Goal: Communication & Community: Answer question/provide support

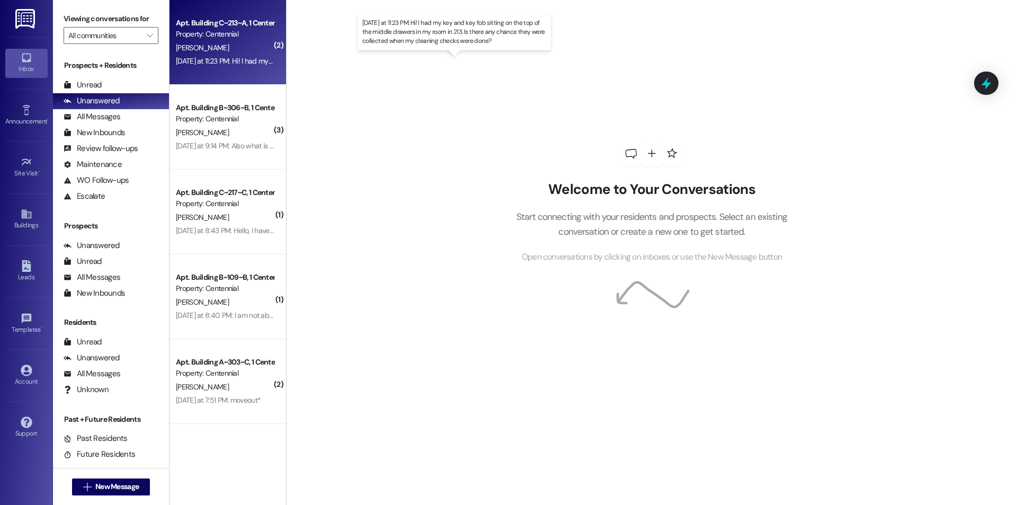
click at [213, 60] on div "[DATE] at 11:23 PM: Hi! I had my key and key fob sitting on the top of the midd…" at bounding box center [459, 61] width 567 height 10
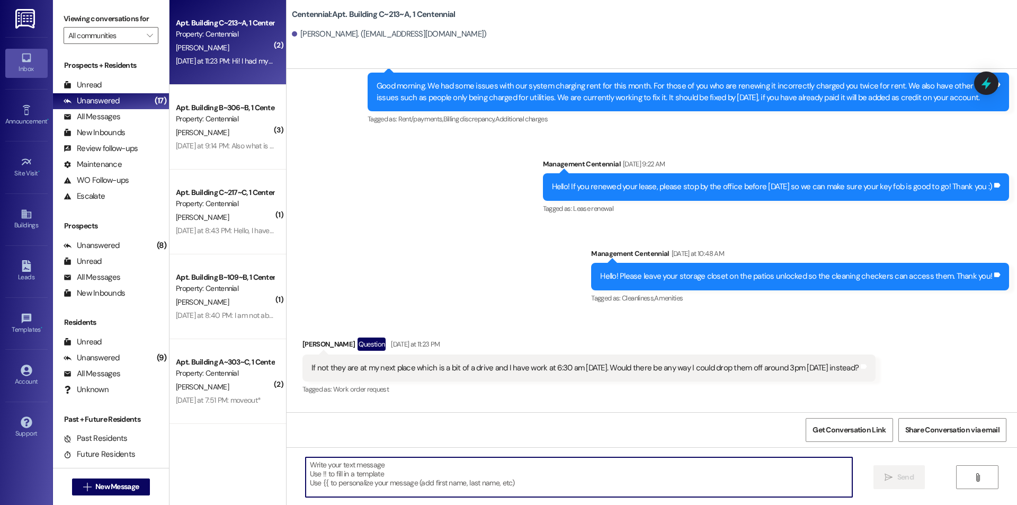
click at [545, 469] on textarea at bounding box center [579, 477] width 547 height 40
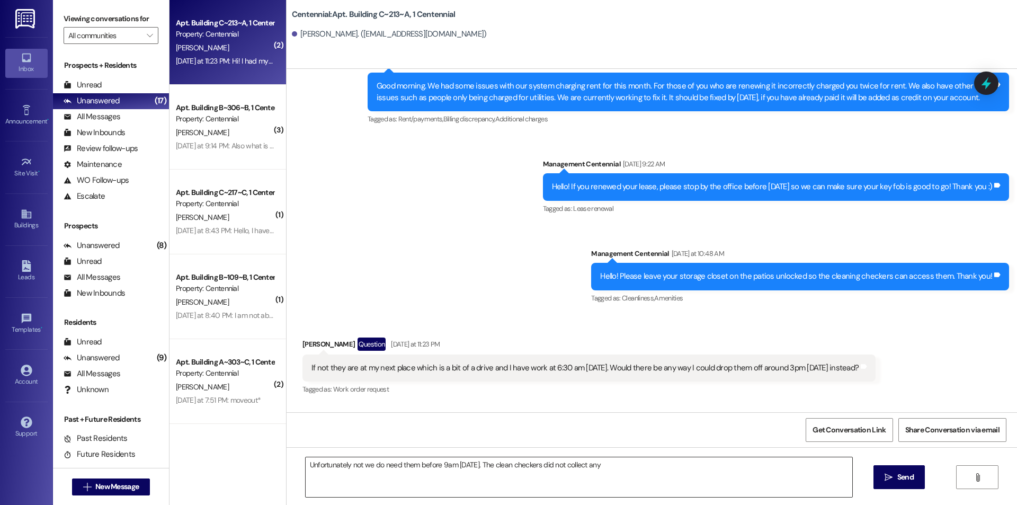
click at [609, 469] on textarea "Unfortunately not we do need them before 9am [DATE]. The clean checkers did not…" at bounding box center [579, 477] width 547 height 40
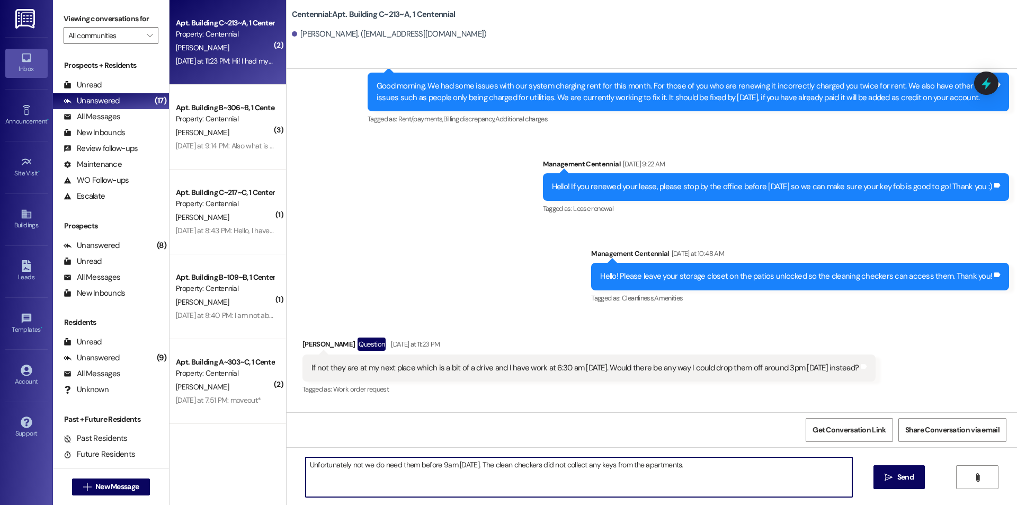
type textarea "Unfortunately not we do need them before 9am [DATE]. The clean checkers did not…"
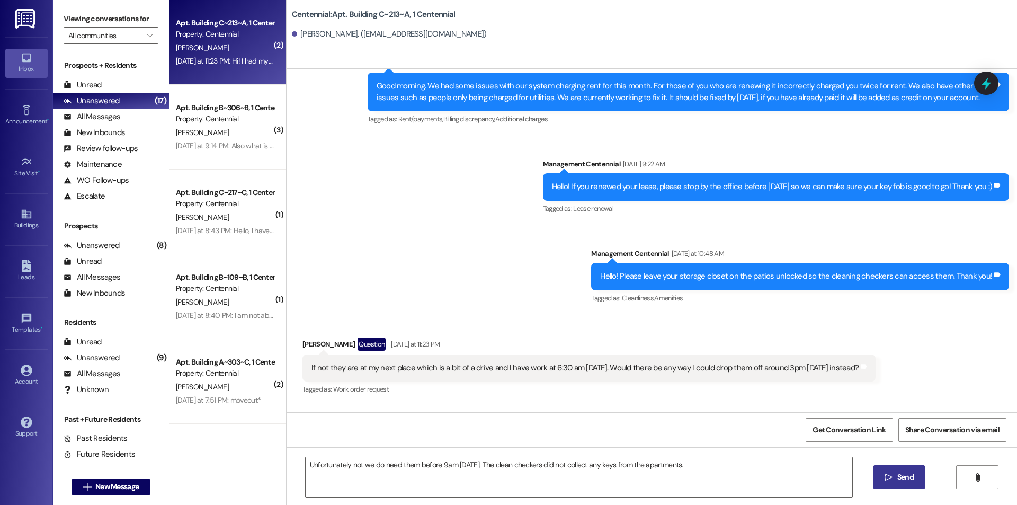
click at [877, 475] on button " Send" at bounding box center [899, 477] width 51 height 24
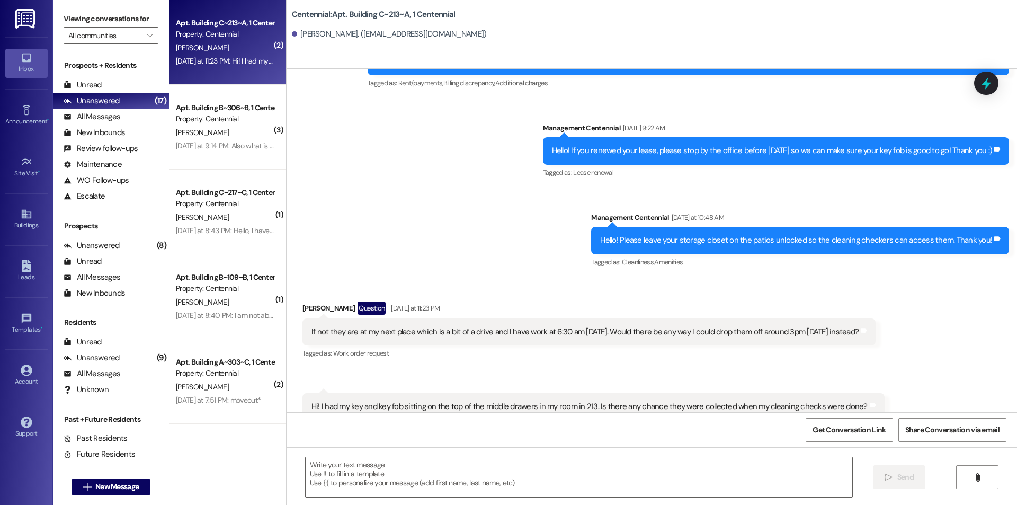
scroll to position [11533, 0]
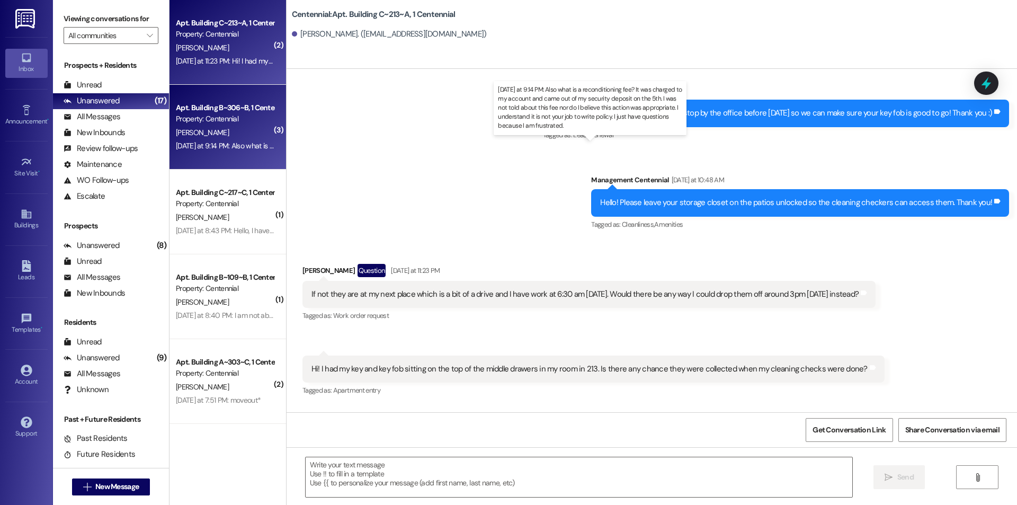
click at [248, 144] on div "[DATE] at 9:14 PM: Also what is a reconditioning fee? It was charged to my acco…" at bounding box center [627, 146] width 902 height 10
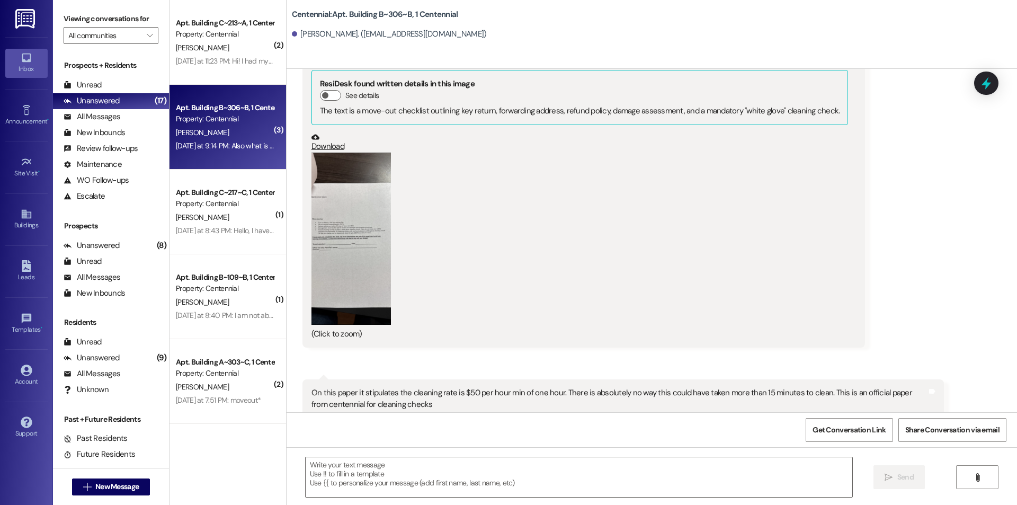
scroll to position [9066, 0]
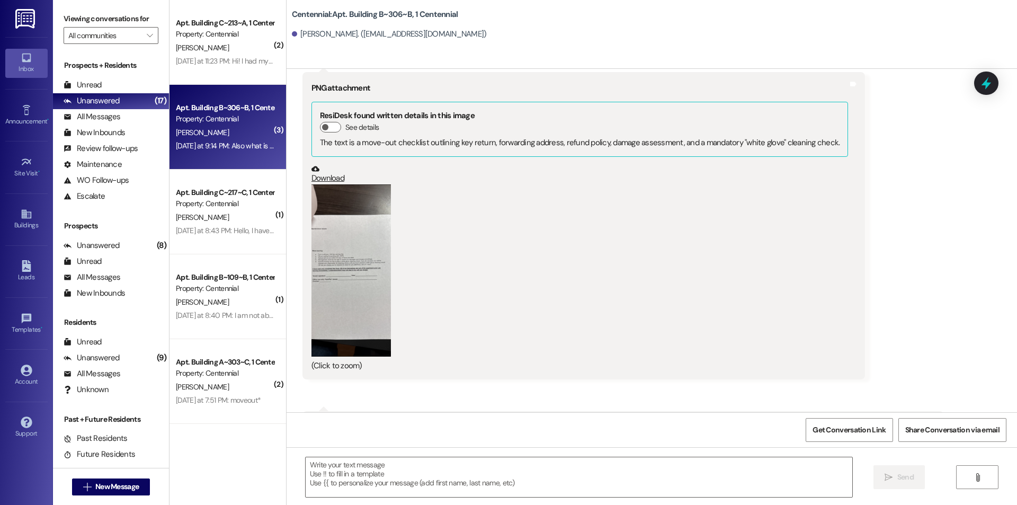
click at [368, 233] on button "Zoom image" at bounding box center [350, 270] width 79 height 173
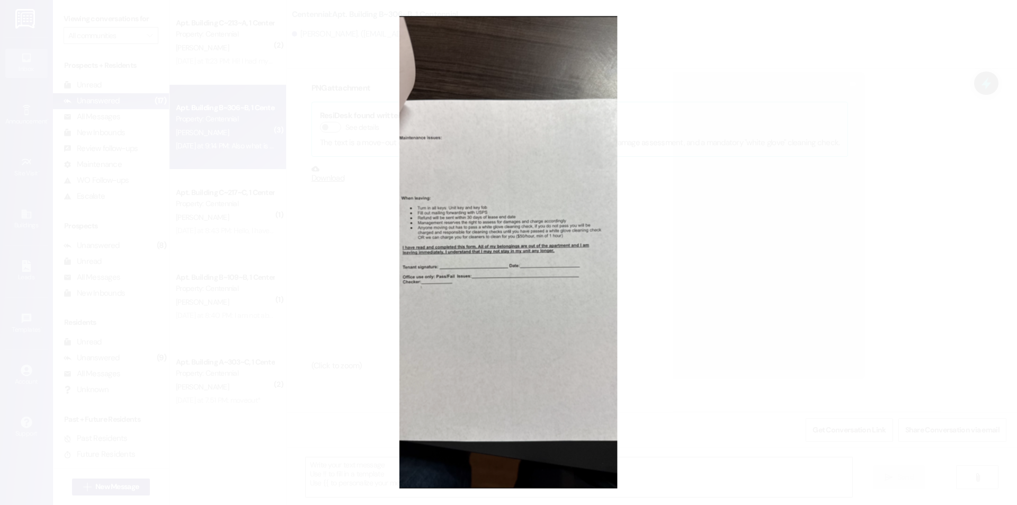
click at [368, 233] on button "Unzoom image" at bounding box center [508, 252] width 1017 height 505
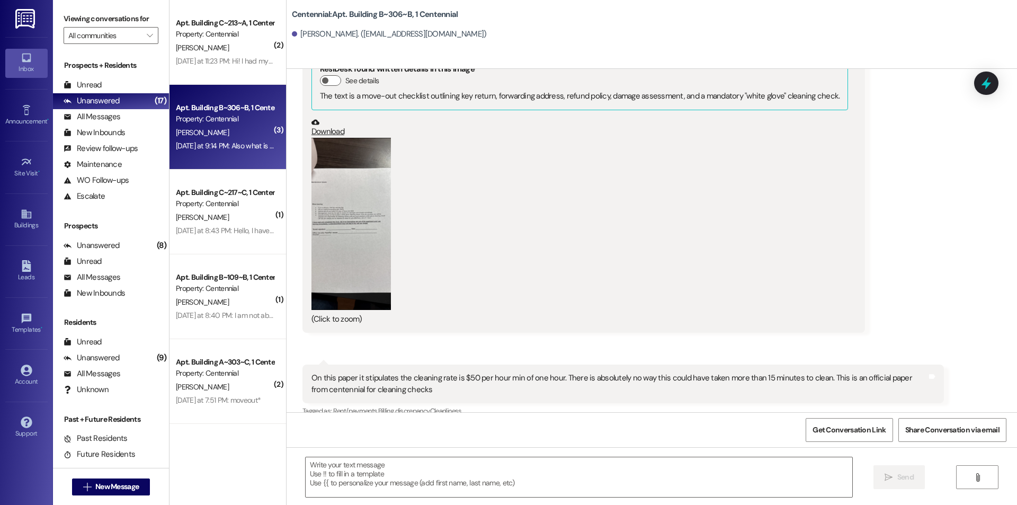
scroll to position [9172, 0]
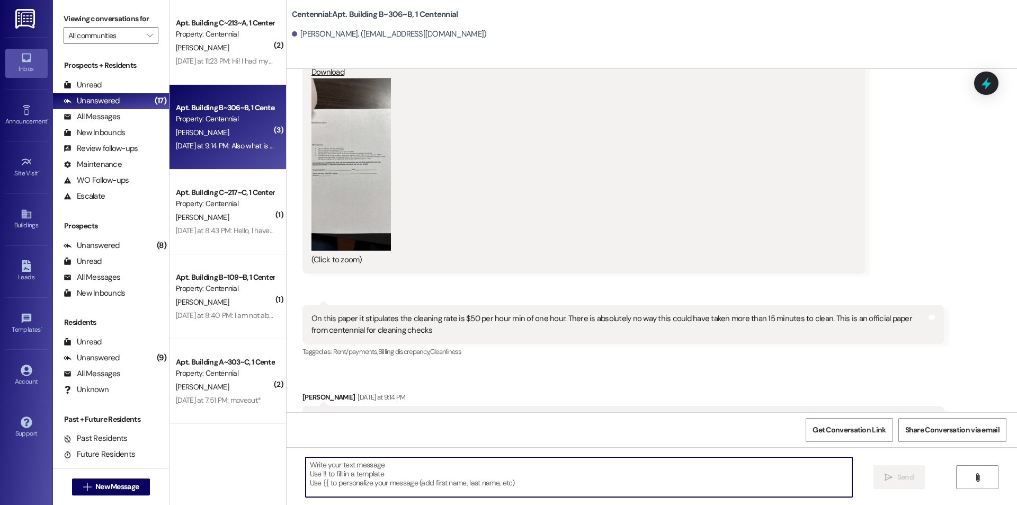
click at [520, 474] on textarea at bounding box center [579, 477] width 547 height 40
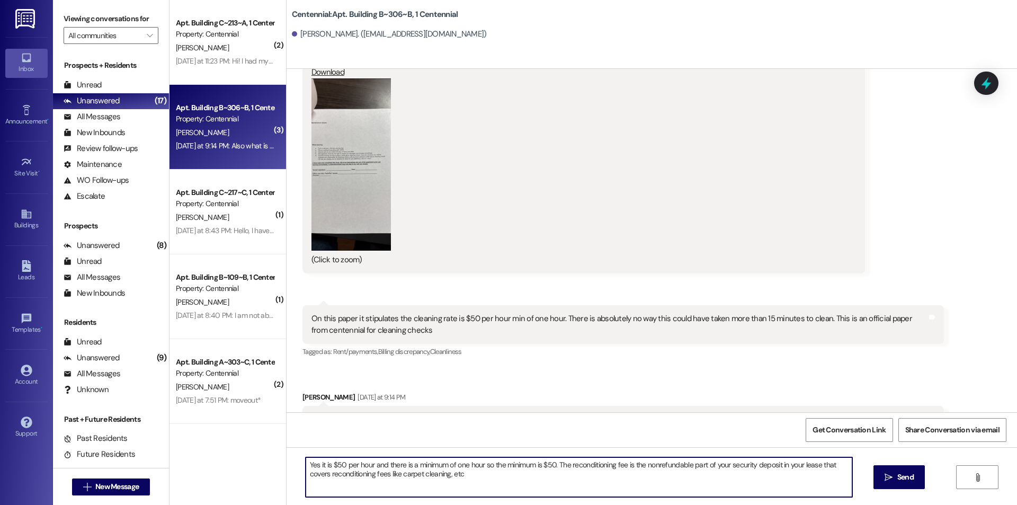
type textarea "Yes it is $50 per hour and there is a minimum of one hour so the minimum is $50…"
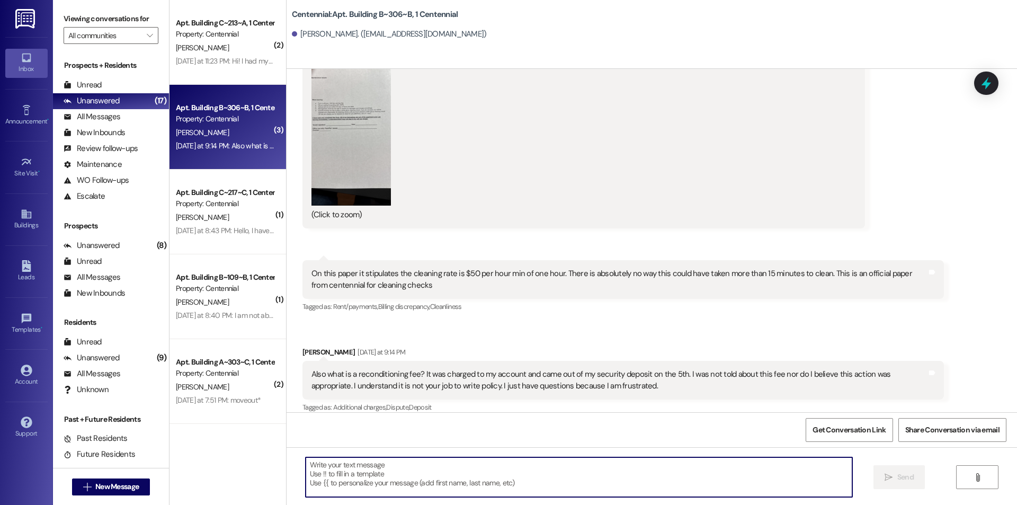
scroll to position [9257, 0]
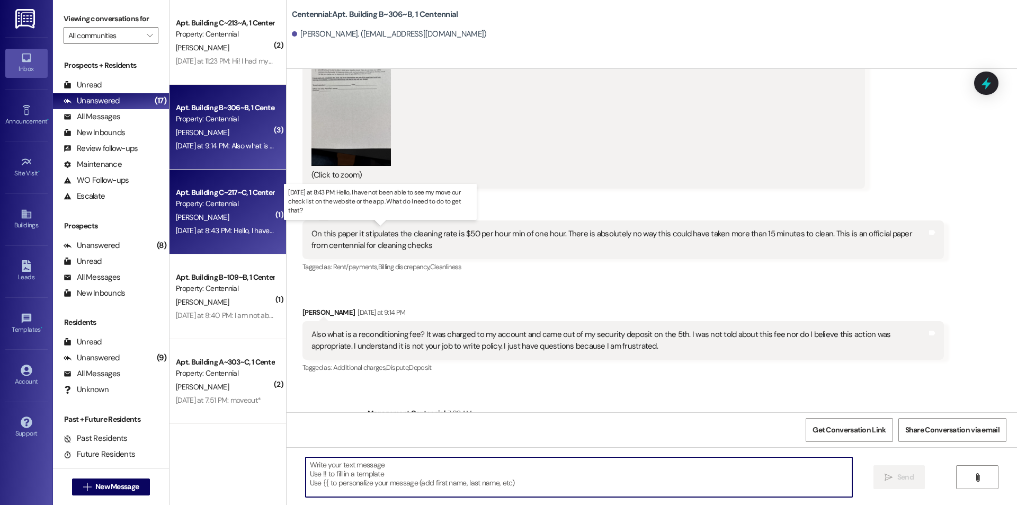
click at [200, 229] on div "[DATE] at 8:43 PM: Hello, I have not been able to see my move our check list on…" at bounding box center [385, 231] width 418 height 10
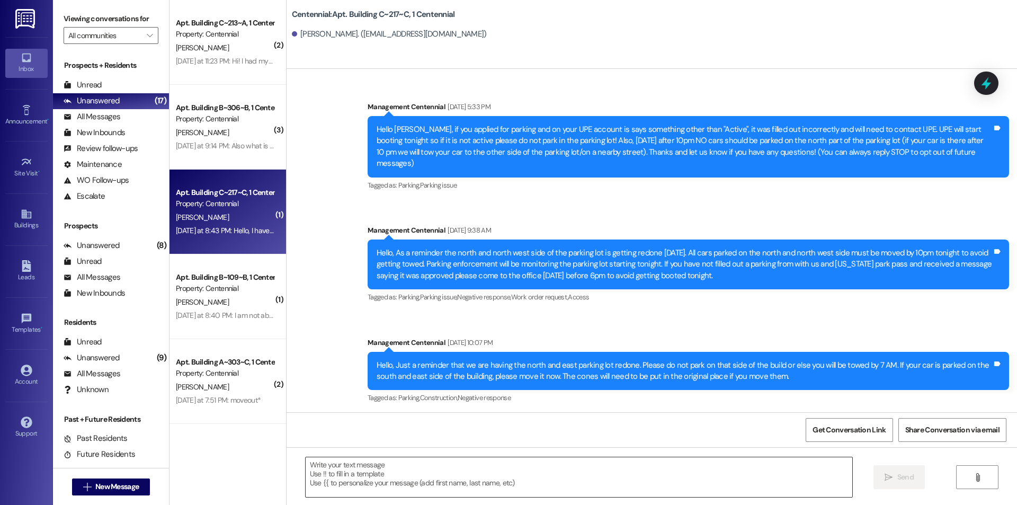
scroll to position [25836, 0]
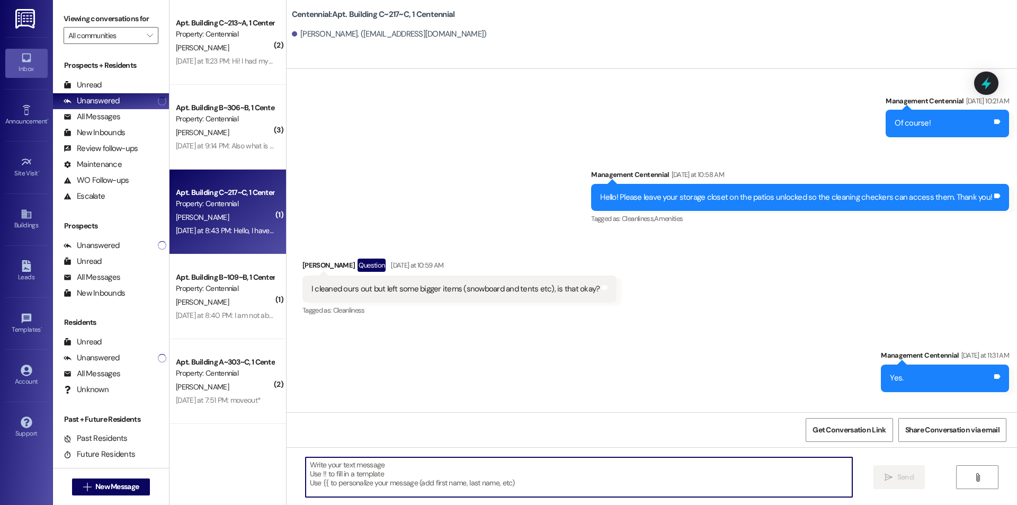
click at [505, 479] on textarea at bounding box center [579, 477] width 547 height 40
click at [306, 466] on textarea "If ou go under settings" at bounding box center [579, 477] width 547 height 40
click at [467, 480] on textarea "If you go under settings" at bounding box center [579, 477] width 547 height 40
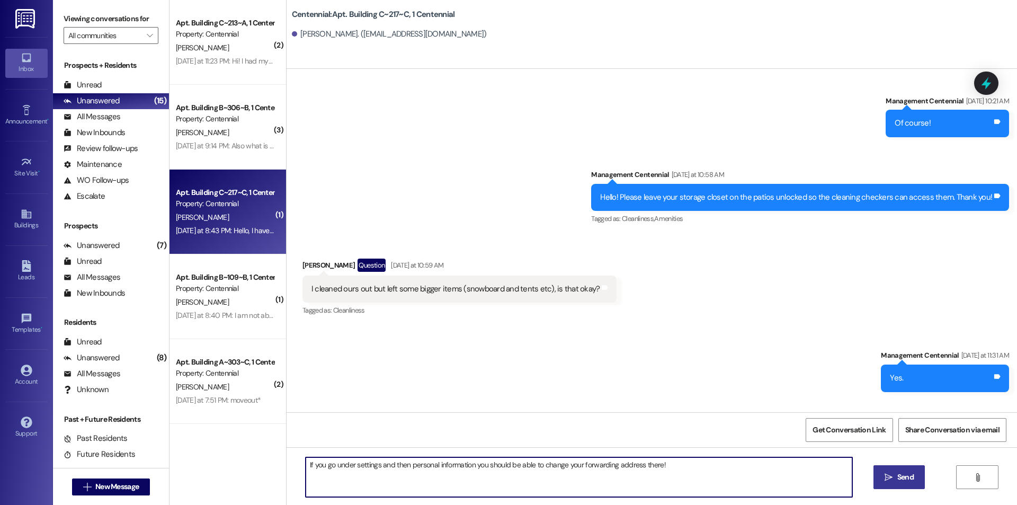
type textarea "If you go under settings and then personal information you should be able to ch…"
click at [901, 485] on button " Send" at bounding box center [899, 477] width 51 height 24
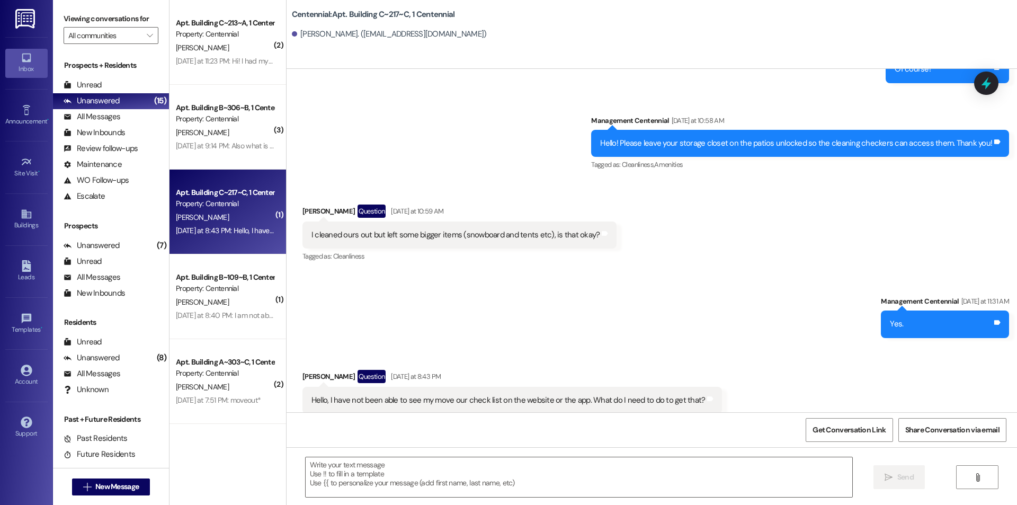
scroll to position [25911, 0]
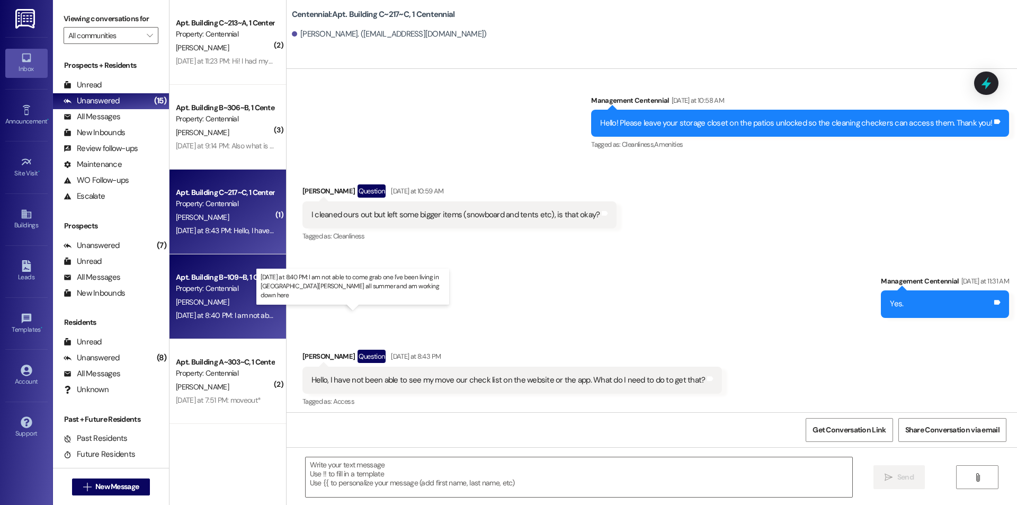
click at [250, 318] on div "[DATE] at 8:40 PM: I am not able to come grab one I've been living in [GEOGRAPH…" at bounding box center [401, 315] width 450 height 10
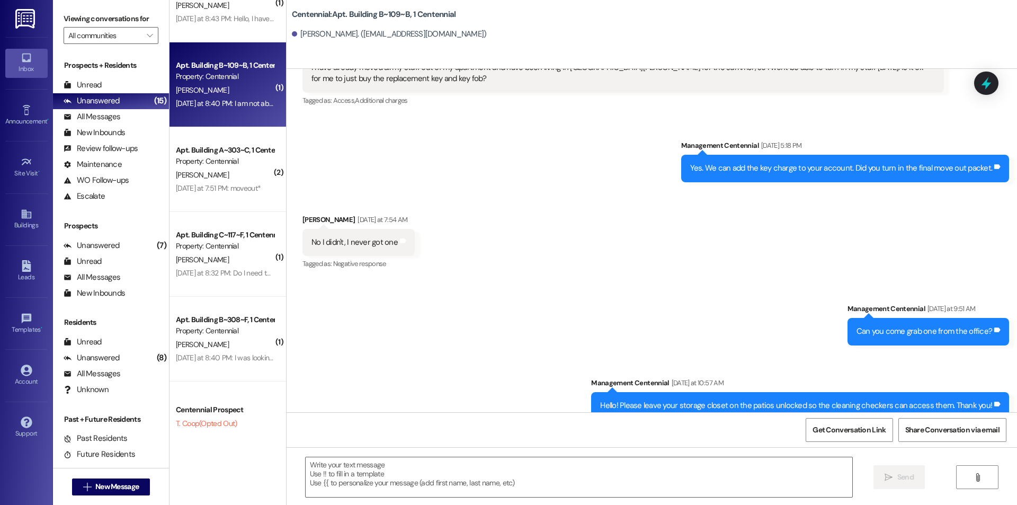
scroll to position [12382, 0]
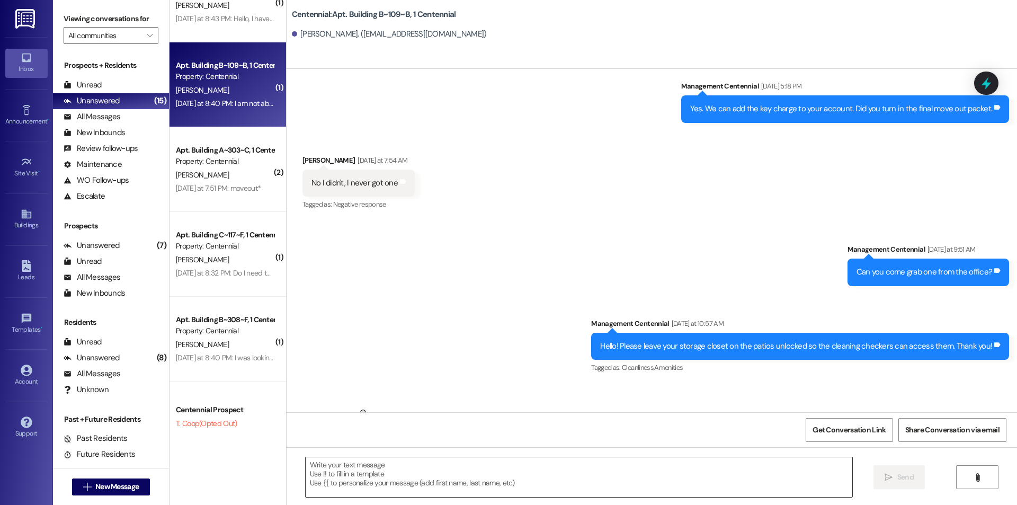
click at [503, 489] on textarea at bounding box center [579, 477] width 547 height 40
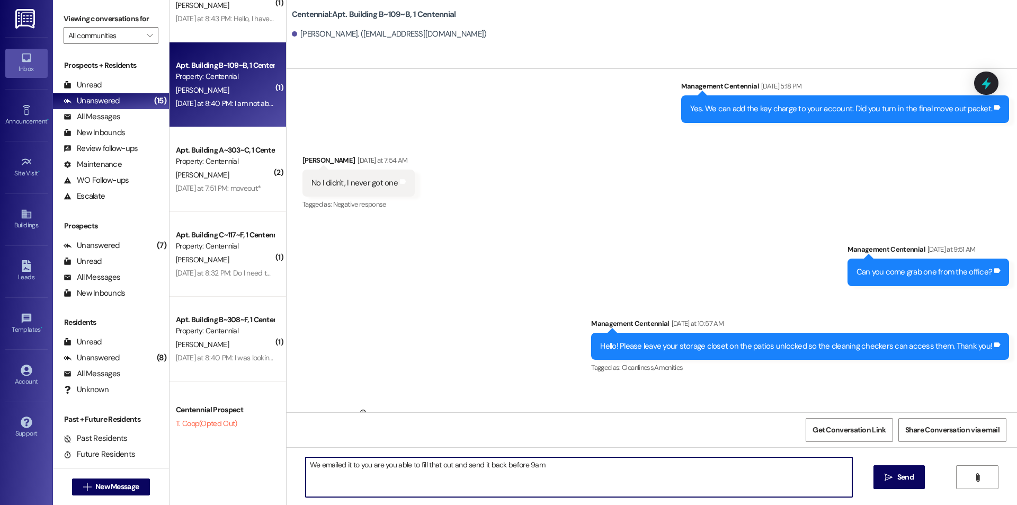
type textarea "We emailed it to you are you able to fill that out and send it back before 9am?"
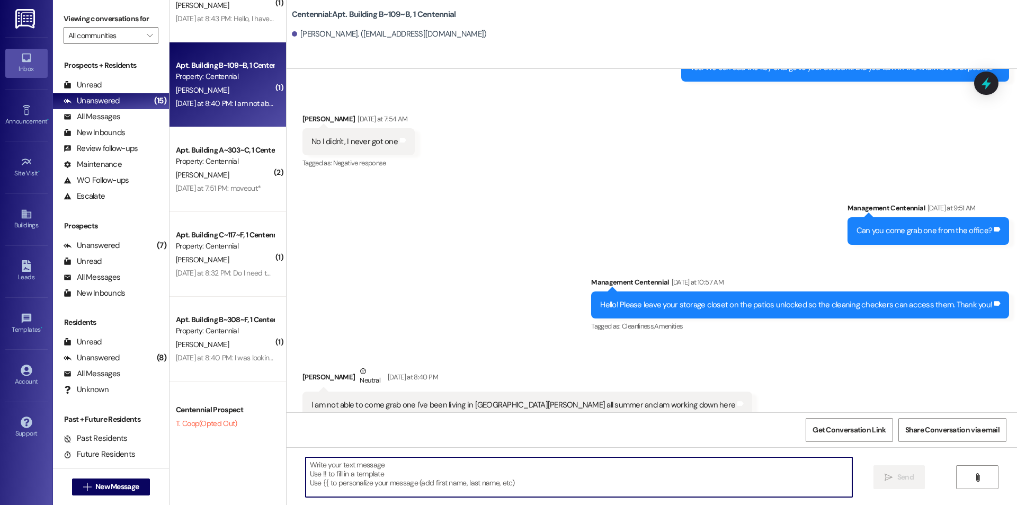
scroll to position [12455, 0]
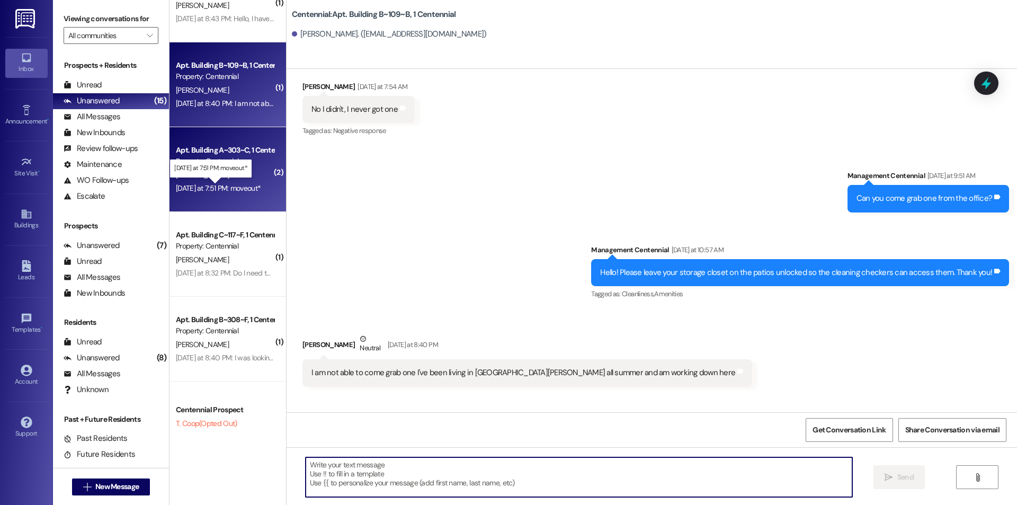
click at [198, 187] on div "[DATE] at 7:51 PM: moveout* [DATE] at 7:51 PM: moveout*" at bounding box center [218, 188] width 85 height 10
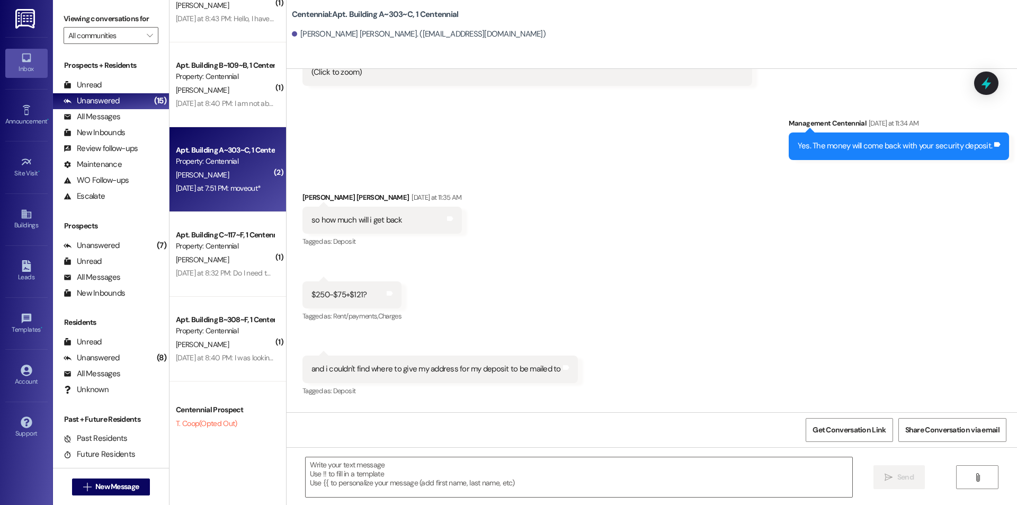
scroll to position [10090, 0]
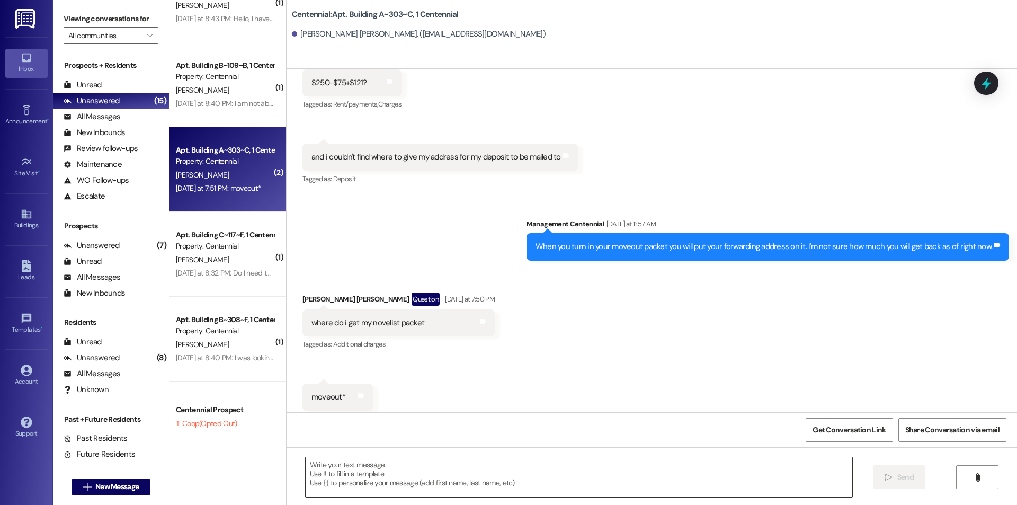
click at [525, 480] on textarea at bounding box center [579, 477] width 547 height 40
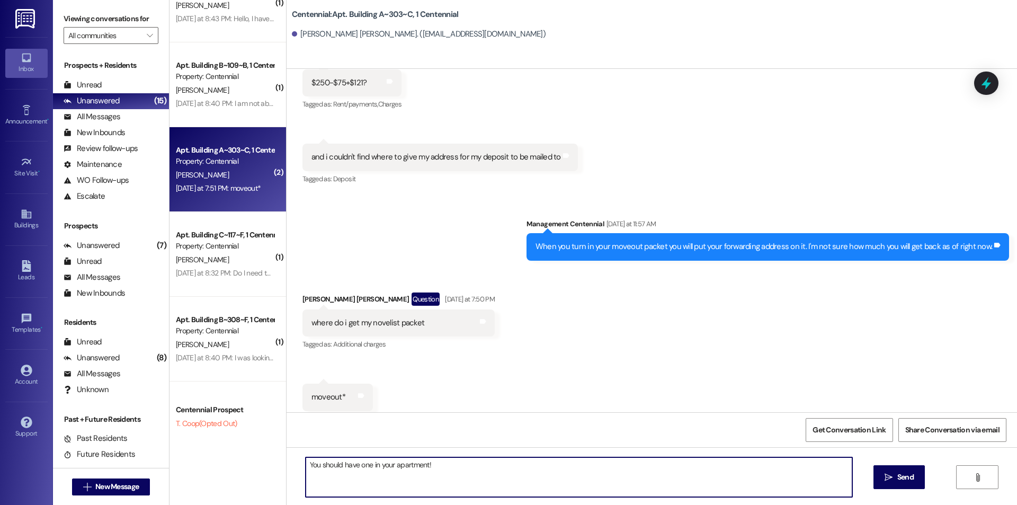
type textarea "You should have one in your apartment!"
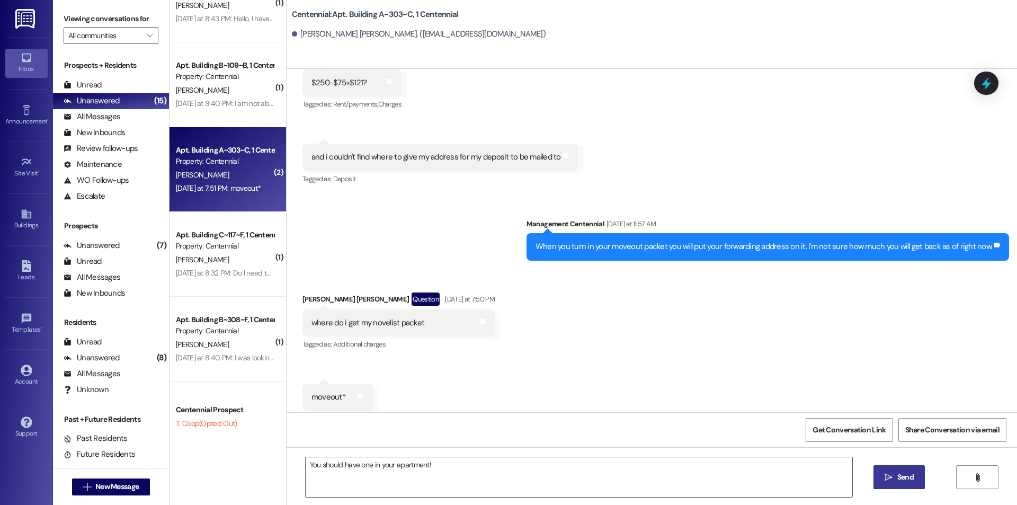
click at [890, 472] on span " Send" at bounding box center [899, 476] width 33 height 11
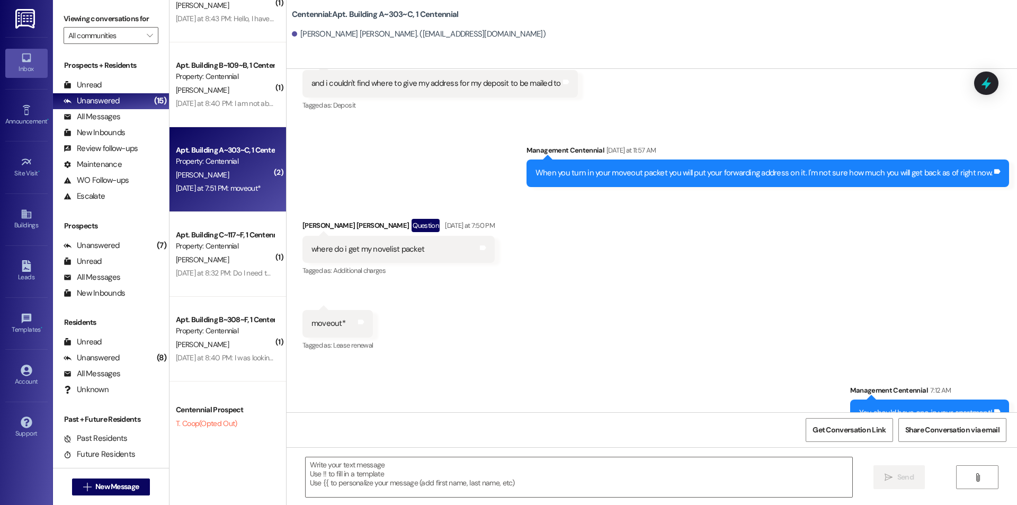
scroll to position [10164, 0]
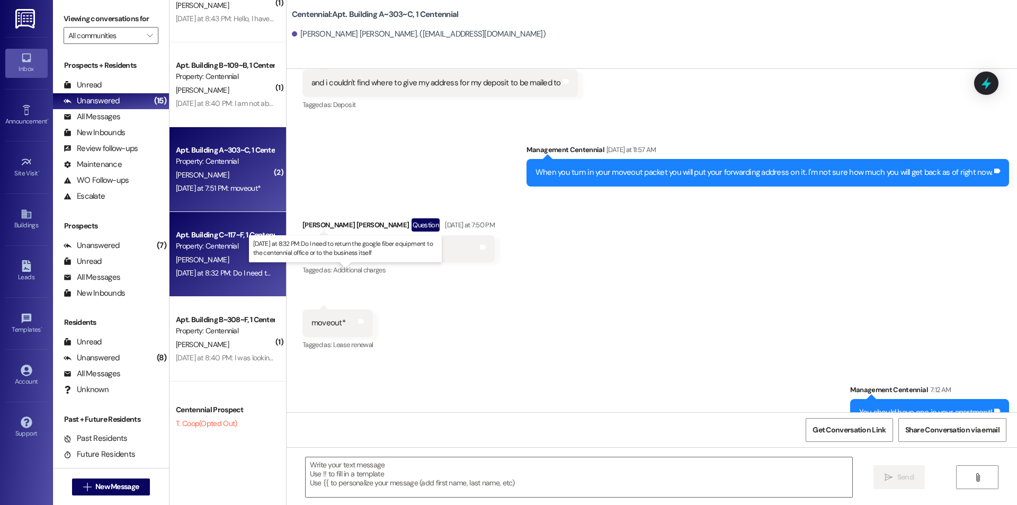
click at [215, 274] on div "[DATE] at 8:32 PM: Do I need to return the google fiber equipment to the centen…" at bounding box center [348, 273] width 345 height 10
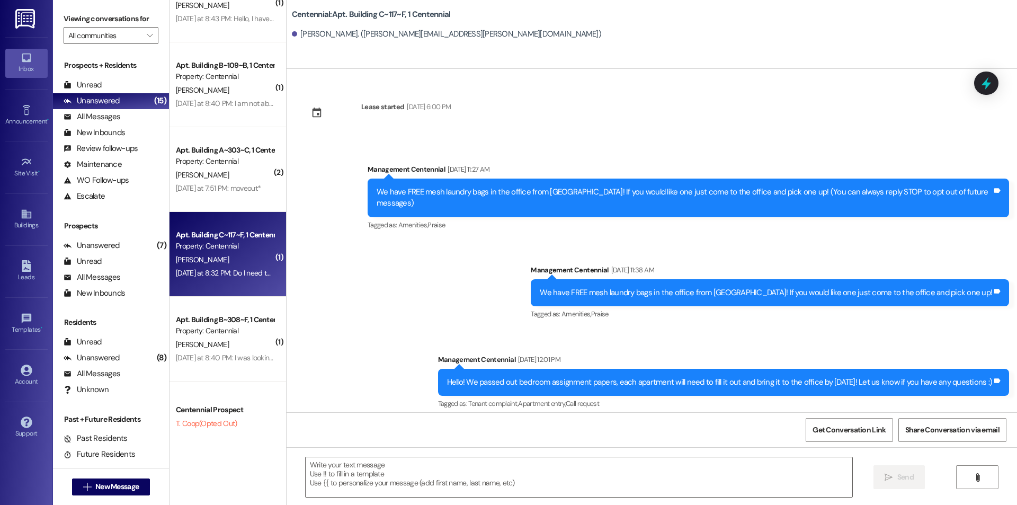
scroll to position [14545, 0]
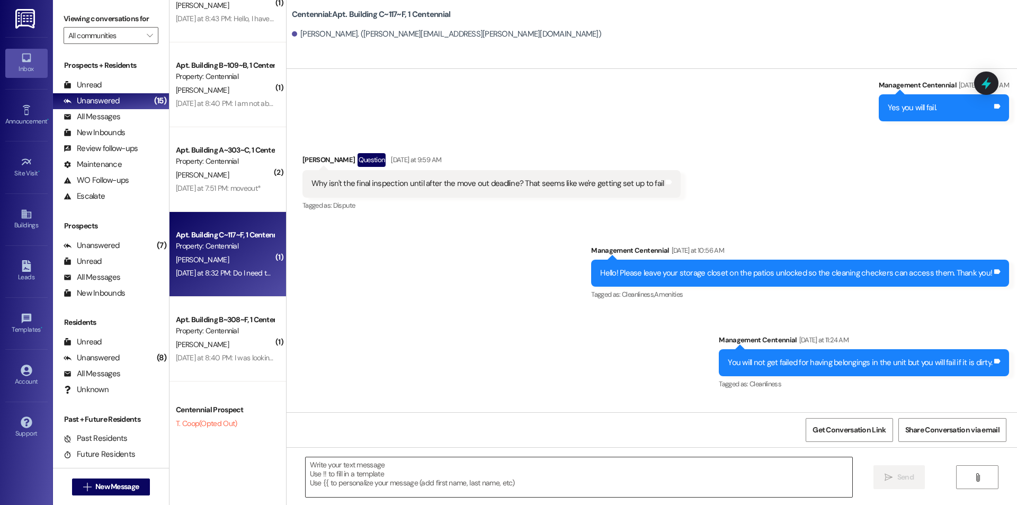
click at [630, 474] on textarea at bounding box center [579, 477] width 547 height 40
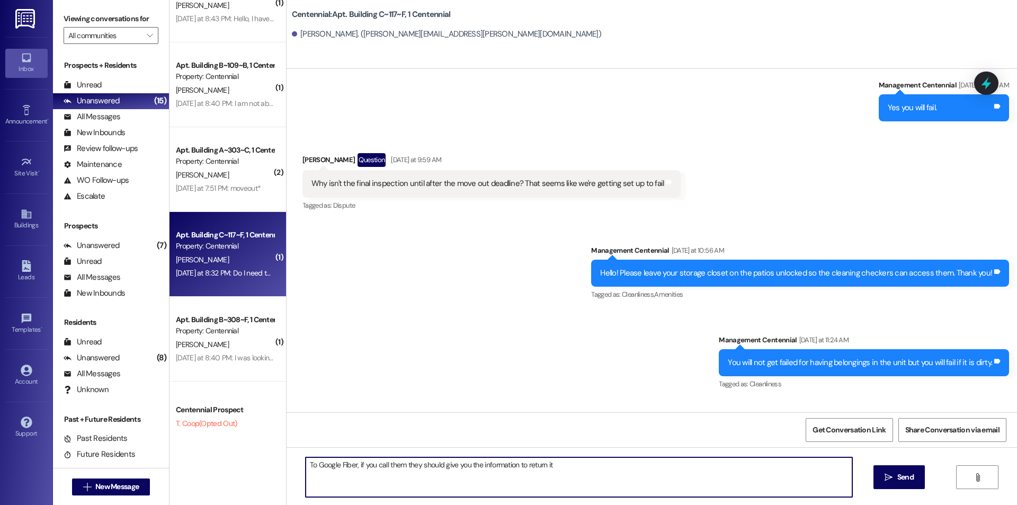
type textarea "To Google Fiber, if you call them they should give you the information to retur…"
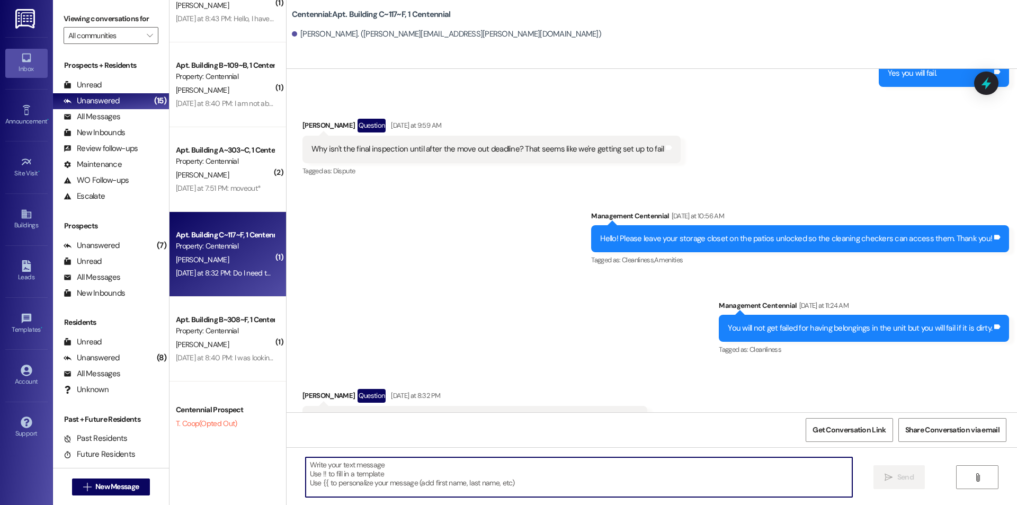
scroll to position [14619, 0]
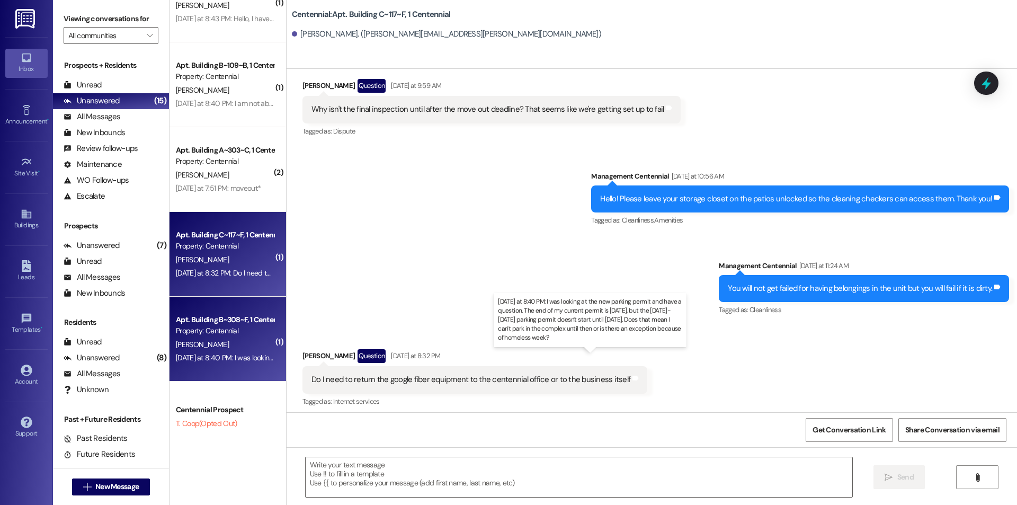
click at [228, 361] on div "[DATE] at 8:40 PM: I was looking at the new parking permit and have a question.…" at bounding box center [617, 358] width 882 height 10
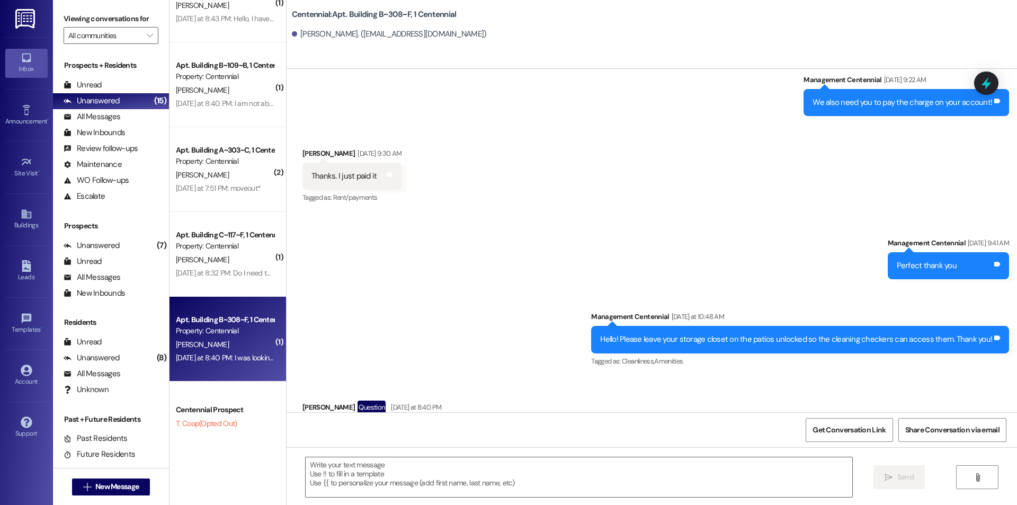
scroll to position [20412, 0]
drag, startPoint x: 368, startPoint y: 470, endPoint x: 354, endPoint y: 467, distance: 14.7
click at [367, 470] on textarea at bounding box center [579, 477] width 547 height 40
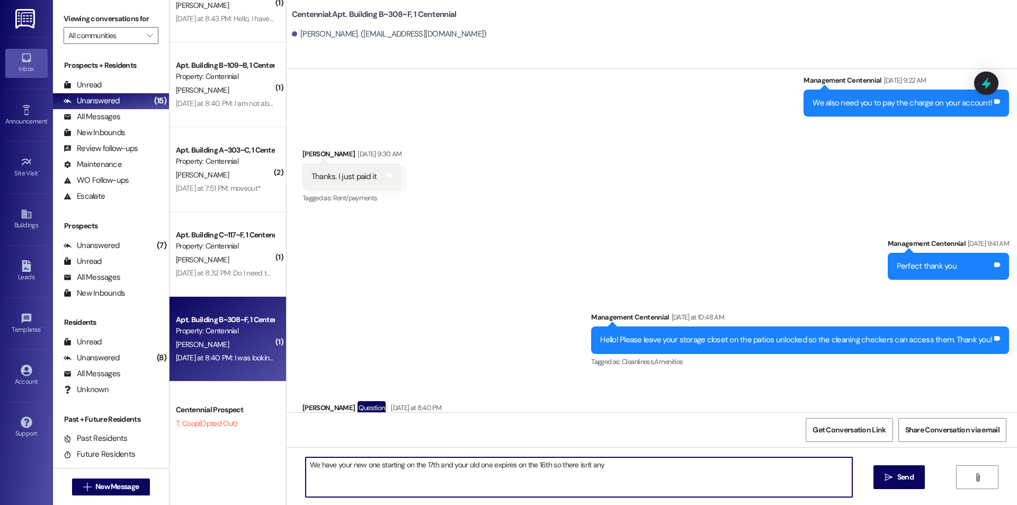
click at [306, 466] on textarea "We have your new one starting on the 17th and your old one expires on the 16th …" at bounding box center [579, 477] width 547 height 40
type textarea "We set it so your old one expires on the 16th and your new one starts on the 17…"
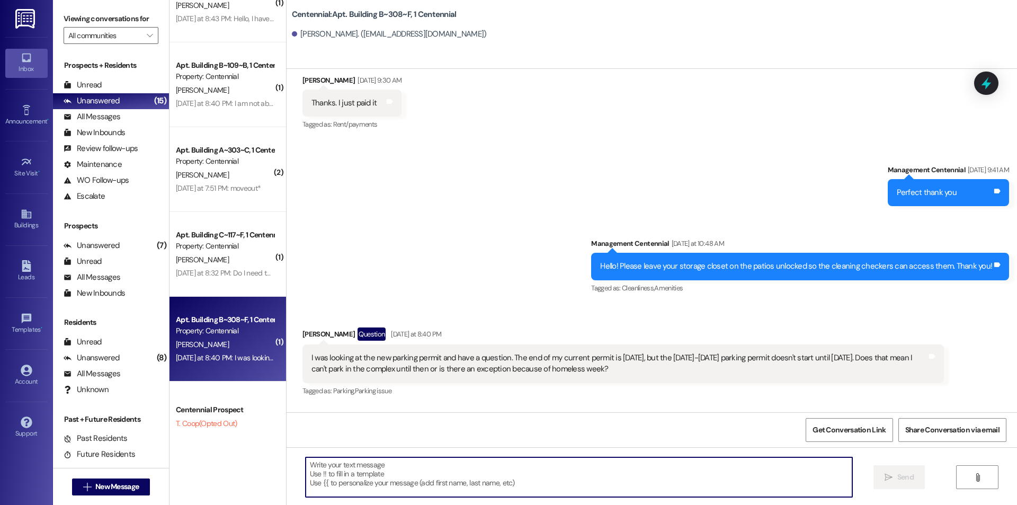
scroll to position [20487, 0]
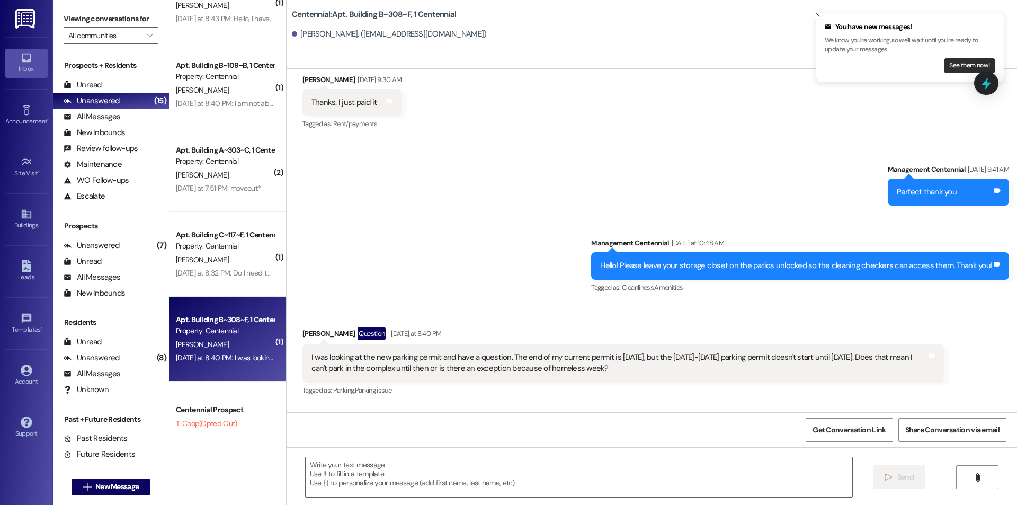
click at [954, 64] on button "See them now!" at bounding box center [969, 65] width 51 height 15
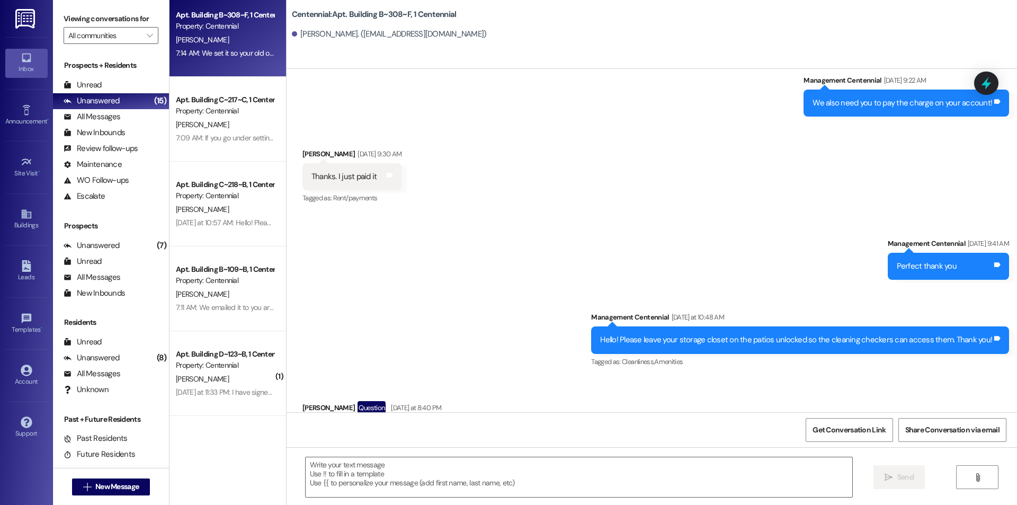
scroll to position [333, 0]
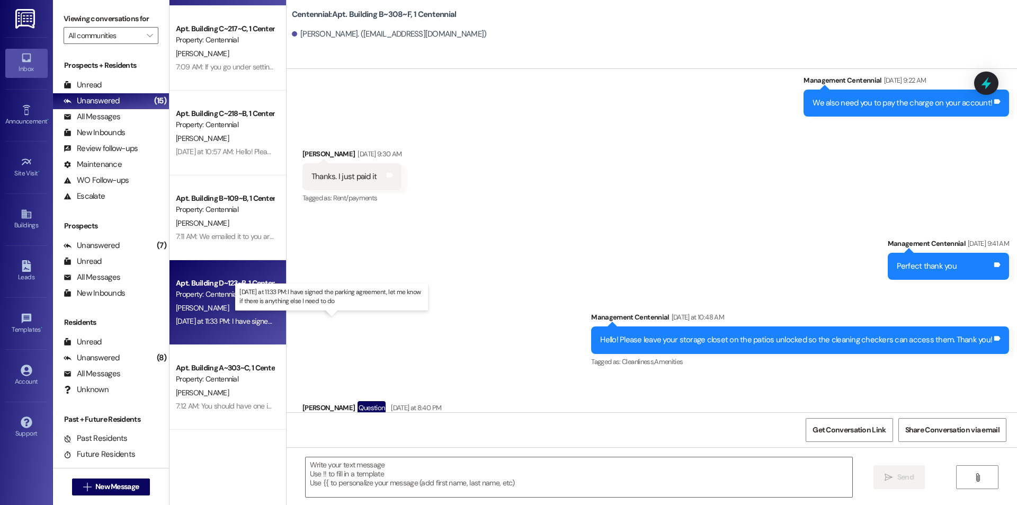
click at [251, 318] on div "[DATE] at 11:33 PM: I have signed the parking agreement, let me know if there i…" at bounding box center [335, 321] width 319 height 10
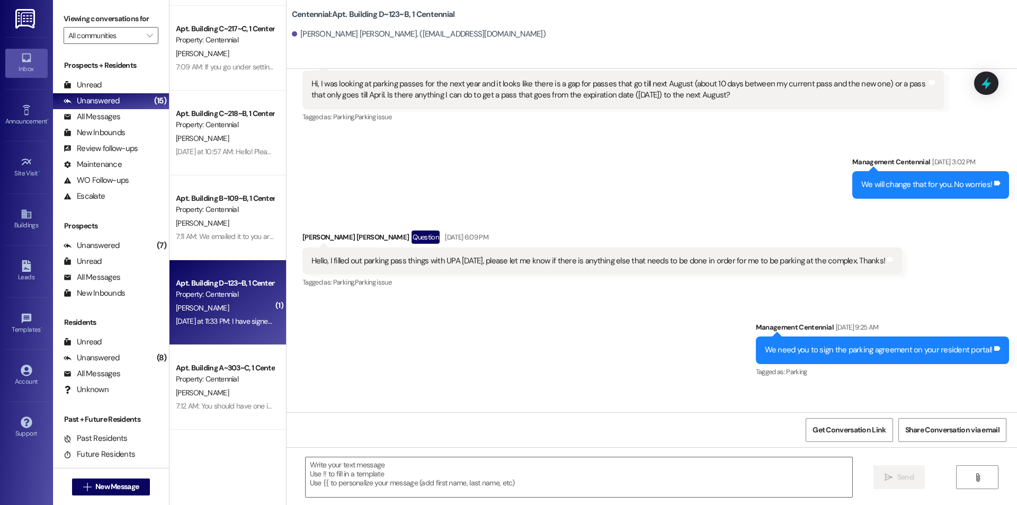
scroll to position [12313, 0]
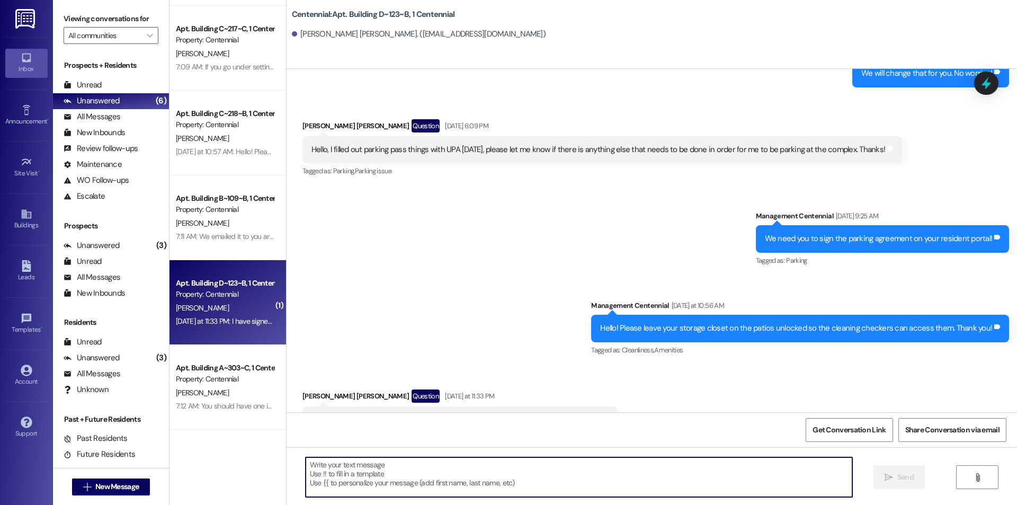
click at [430, 472] on textarea at bounding box center [579, 477] width 547 height 40
type textarea "Thank you we just approved that for you!"
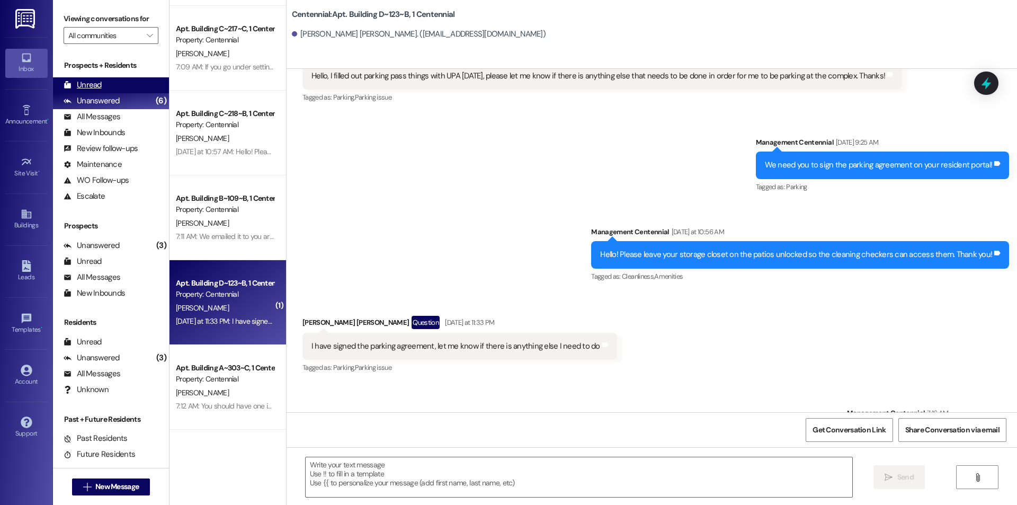
click at [124, 83] on div "Unread (0)" at bounding box center [111, 85] width 116 height 16
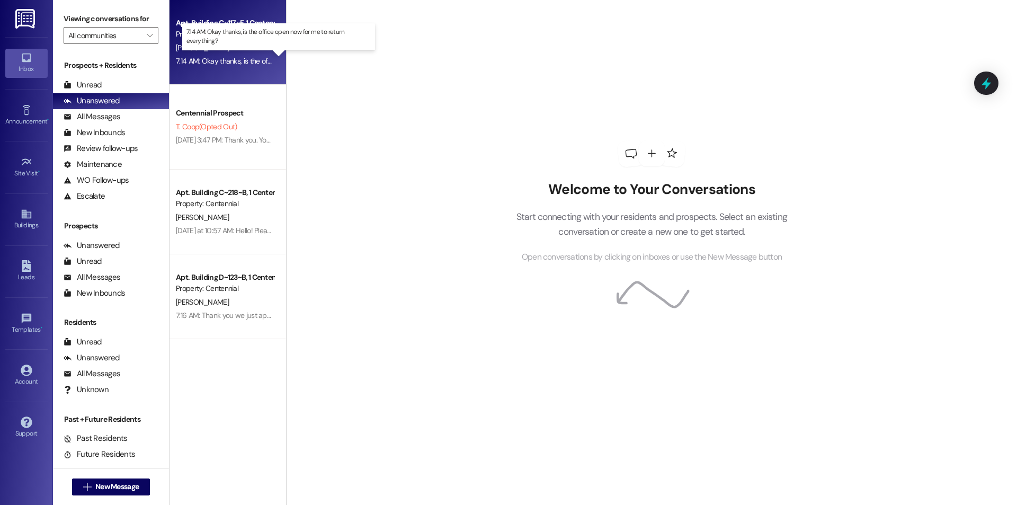
click at [240, 59] on div "7:14 AM: Okay thanks, is the office open now for me to return everything? 7:14 …" at bounding box center [287, 61] width 223 height 10
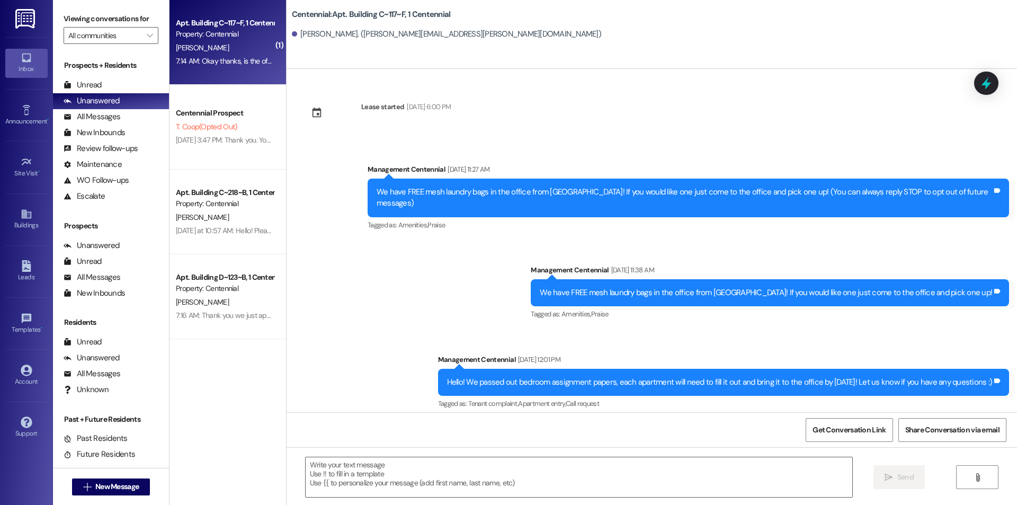
scroll to position [14710, 0]
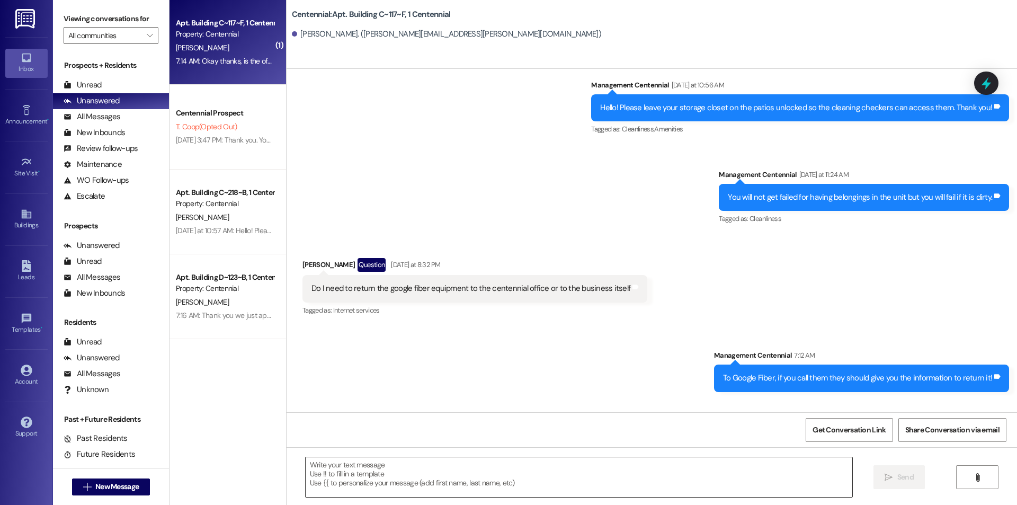
click at [473, 472] on textarea at bounding box center [579, 477] width 547 height 40
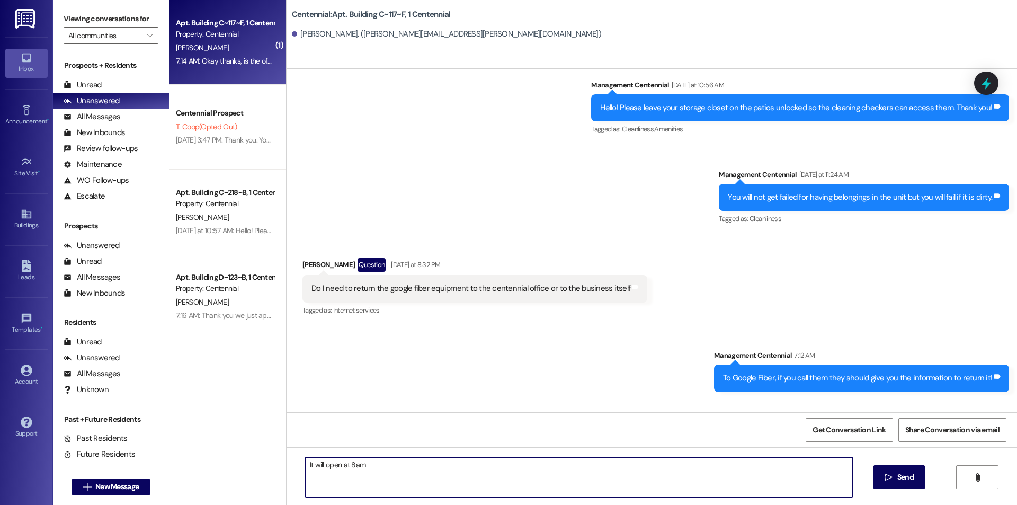
type textarea "It will open at 8am!"
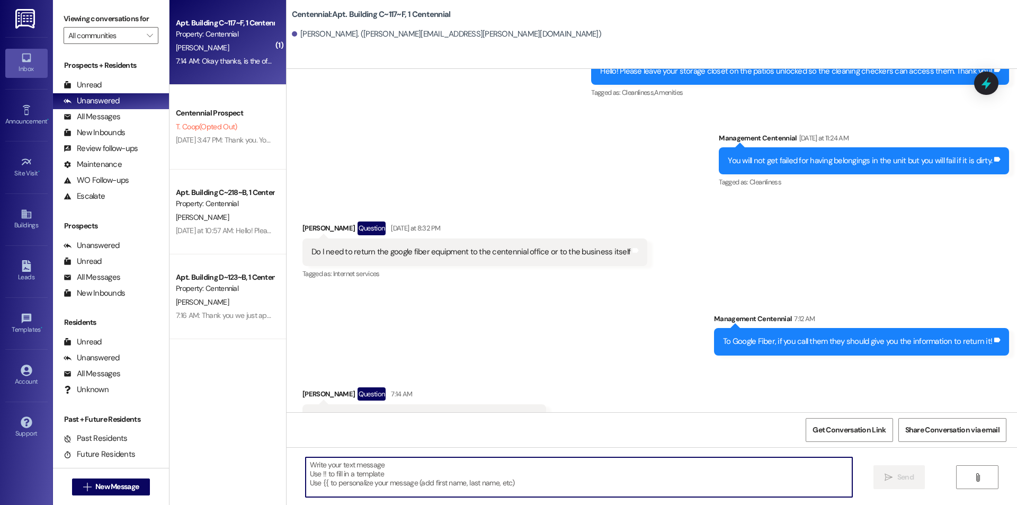
scroll to position [14784, 0]
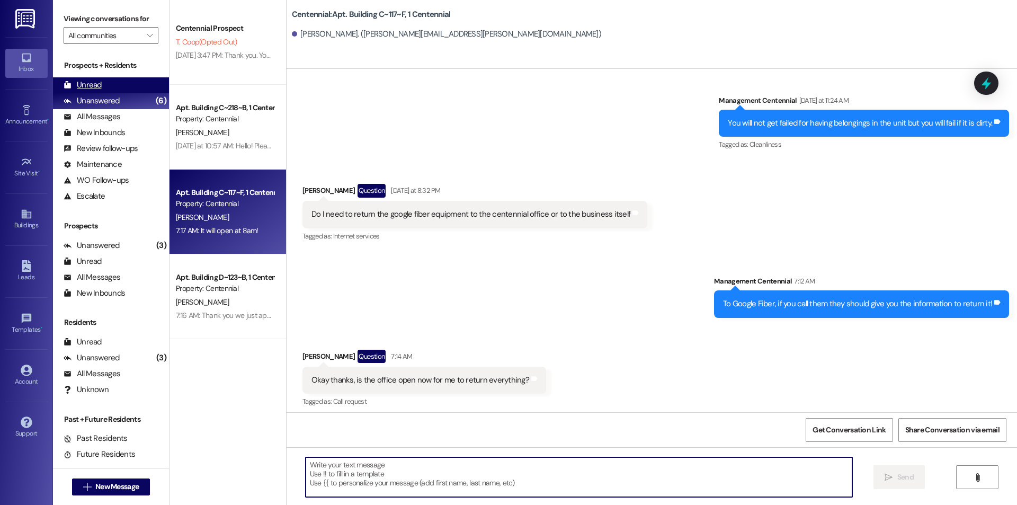
click at [131, 82] on div "Unread (0)" at bounding box center [111, 85] width 116 height 16
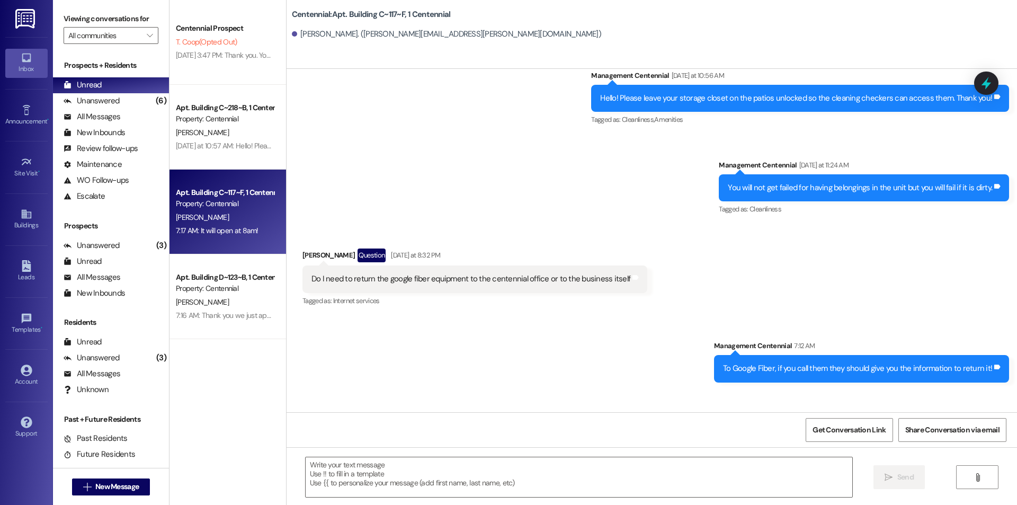
scroll to position [14710, 0]
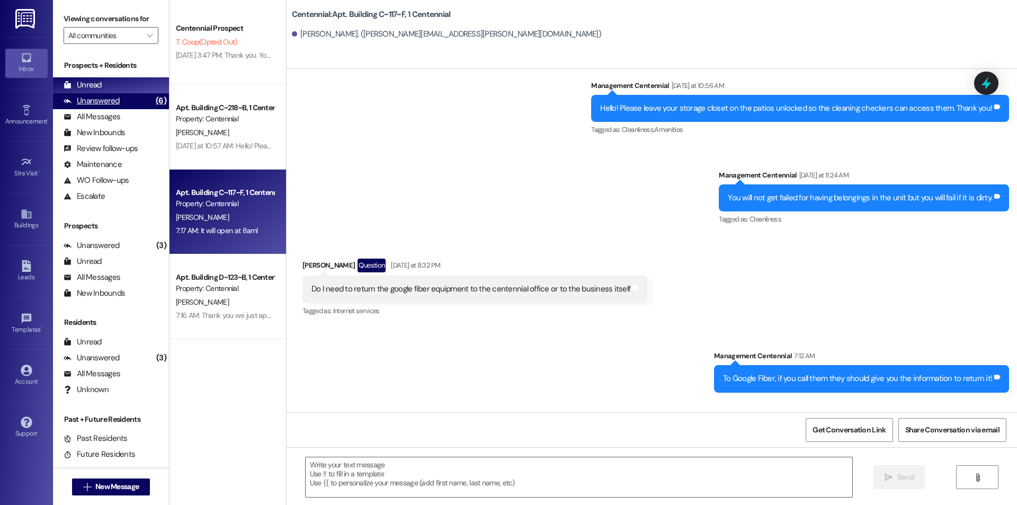
click at [130, 105] on div "Unanswered (6)" at bounding box center [111, 101] width 116 height 16
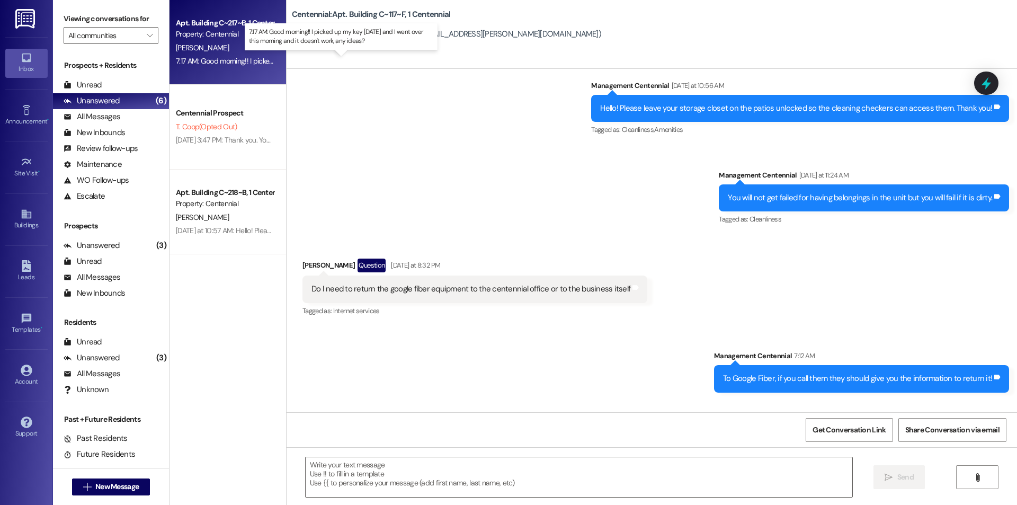
click at [240, 61] on div "7:17 AM: Good morning!! I picked up my key yesterday and I went over this morni…" at bounding box center [344, 61] width 337 height 10
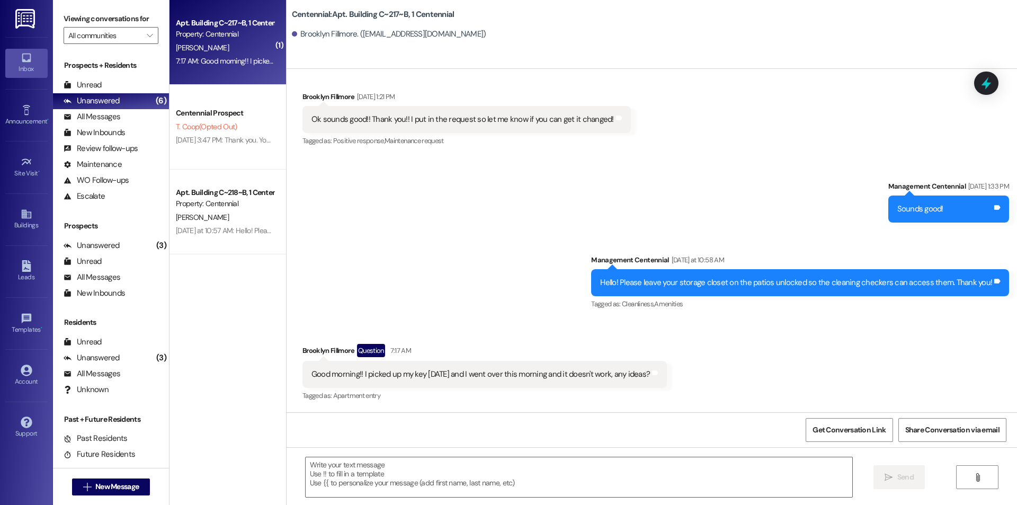
scroll to position [11156, 0]
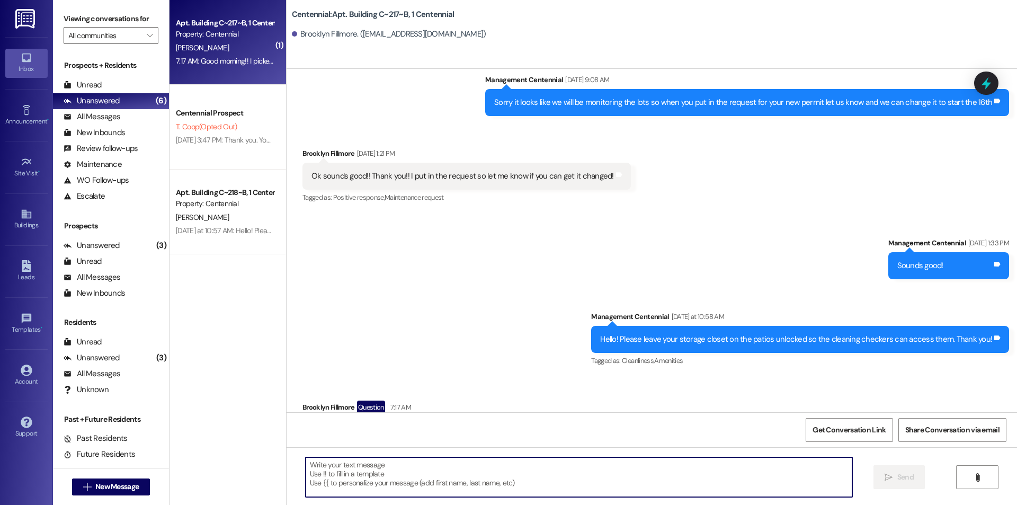
click at [487, 459] on textarea at bounding box center [579, 477] width 547 height 40
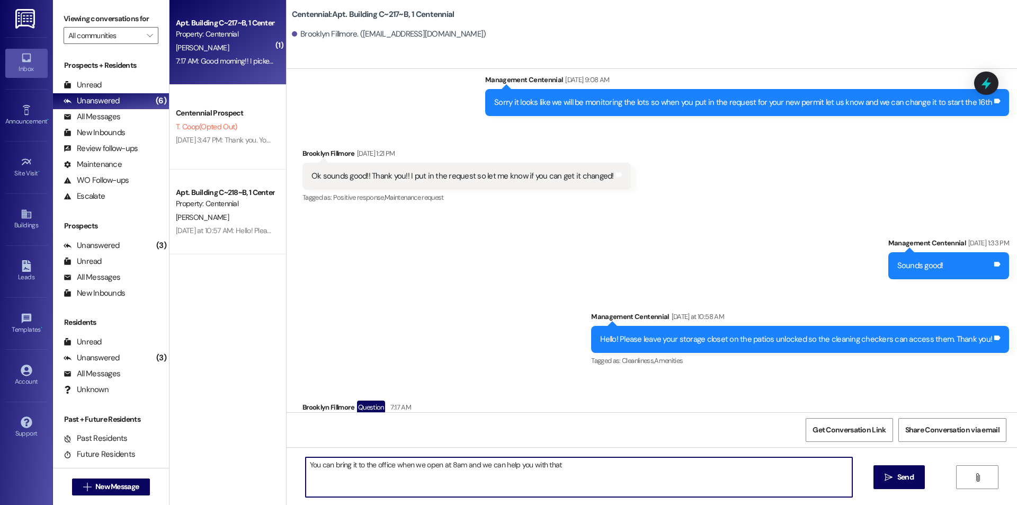
type textarea "You can bring it to the office when we open at 8am and we can help you with tha…"
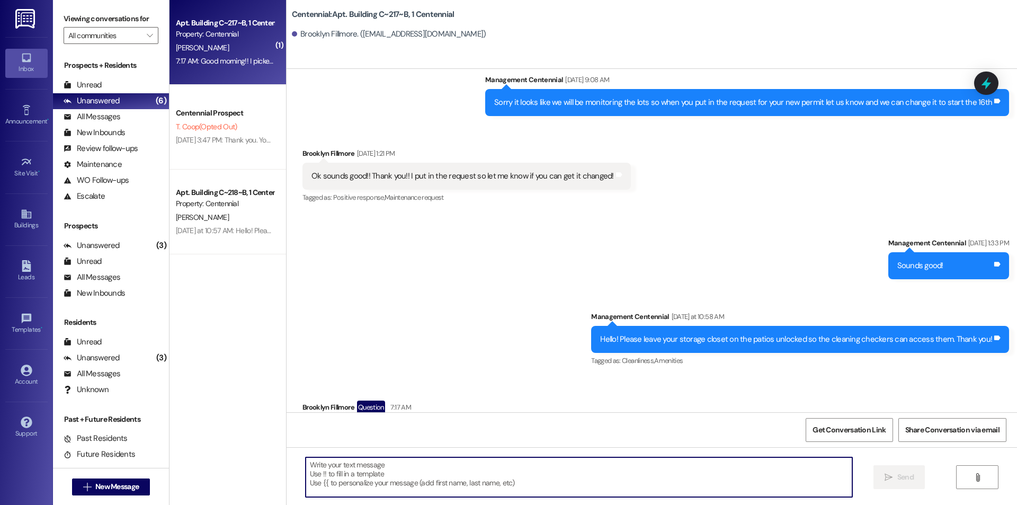
scroll to position [11230, 0]
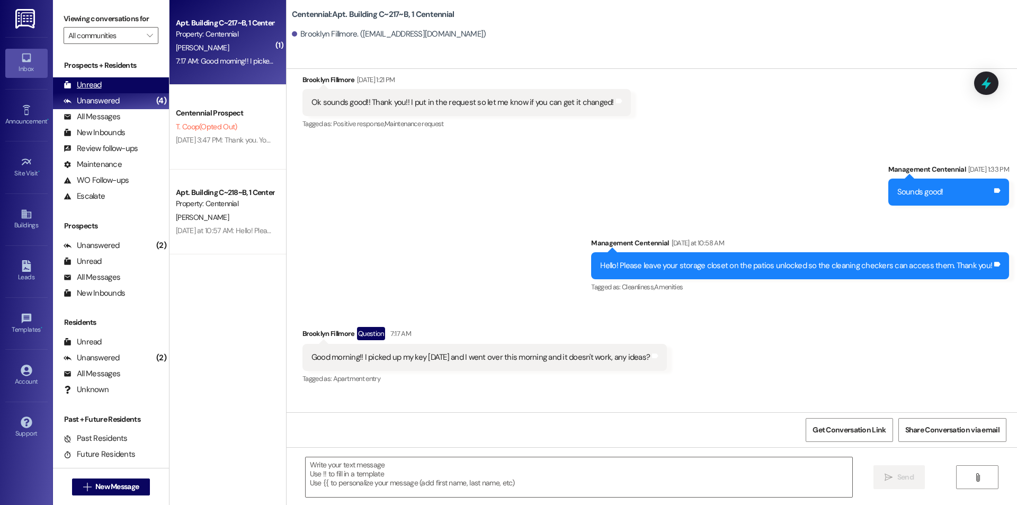
click at [110, 83] on div "Unread (0)" at bounding box center [111, 85] width 116 height 16
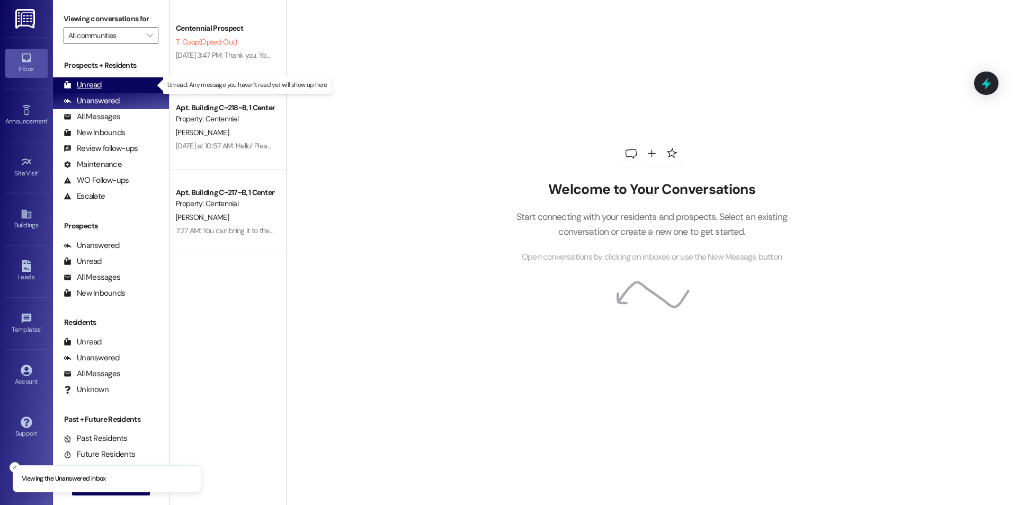
click at [126, 83] on div "Unread (0)" at bounding box center [111, 85] width 116 height 16
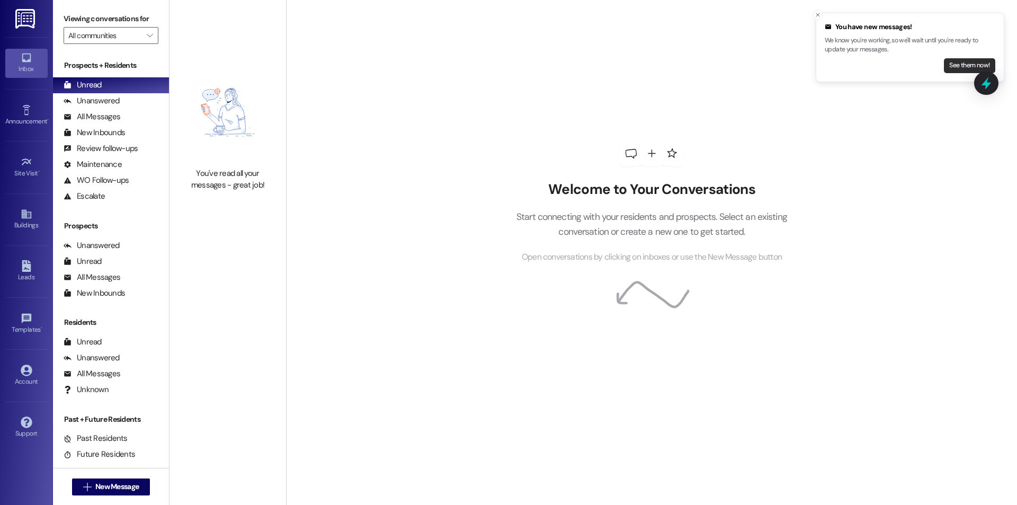
click at [956, 61] on button "See them now!" at bounding box center [969, 65] width 51 height 15
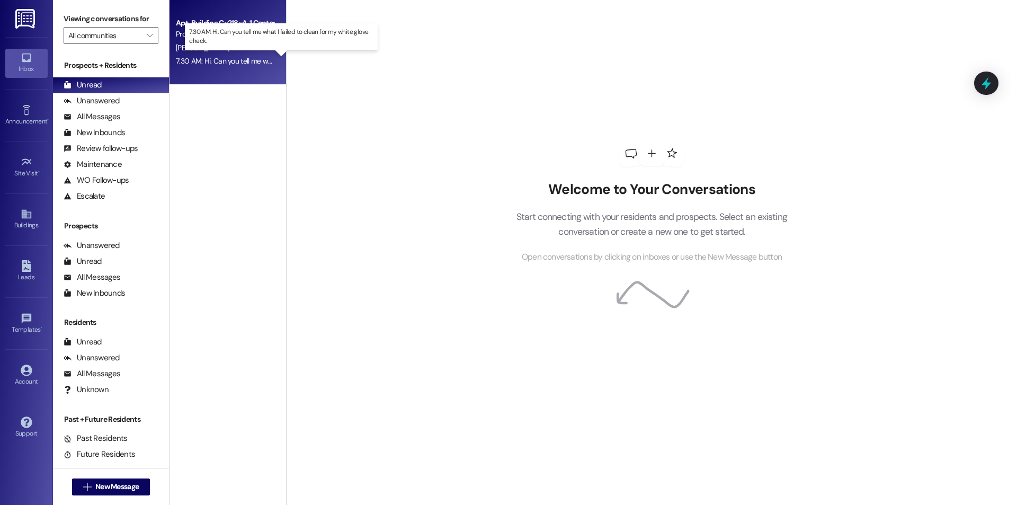
click at [244, 60] on div "7:30 AM: Hi. Can you tell me what I failed to clean for my white glove check. 7…" at bounding box center [291, 61] width 230 height 10
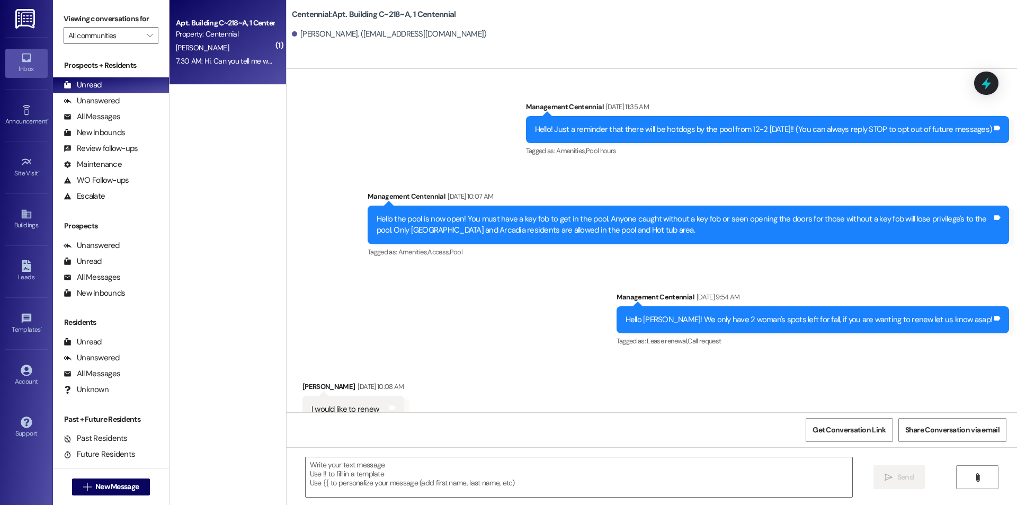
scroll to position [17926, 0]
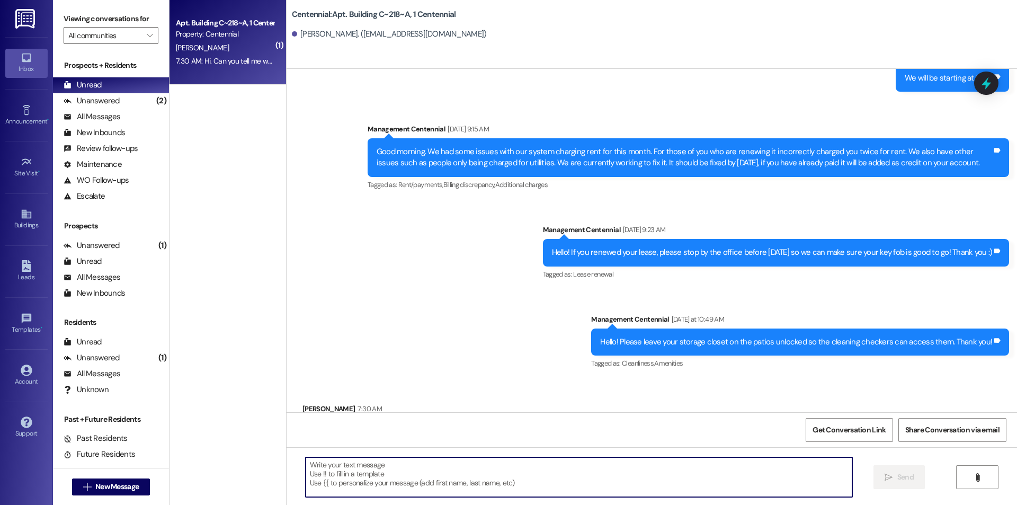
click at [483, 466] on textarea at bounding box center [579, 477] width 547 height 40
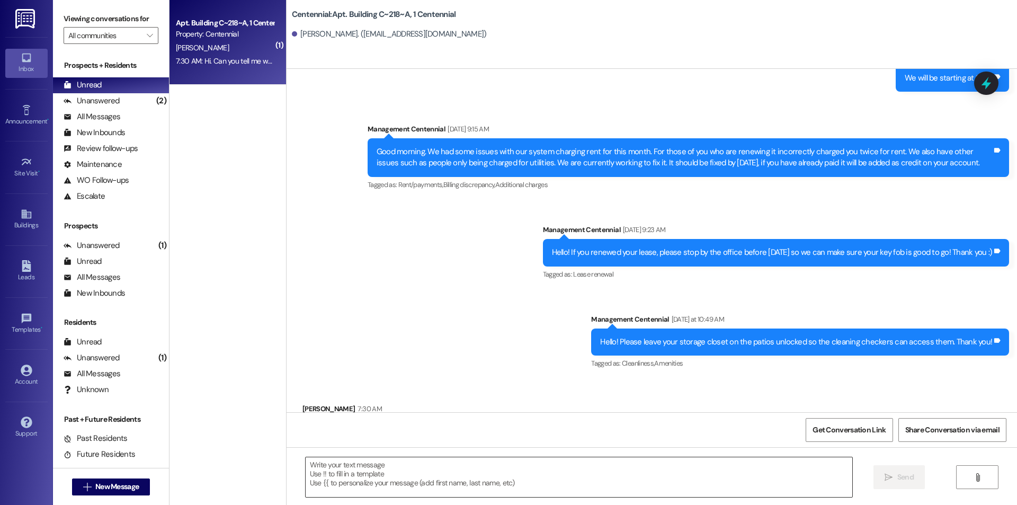
click at [409, 461] on textarea at bounding box center [579, 477] width 547 height 40
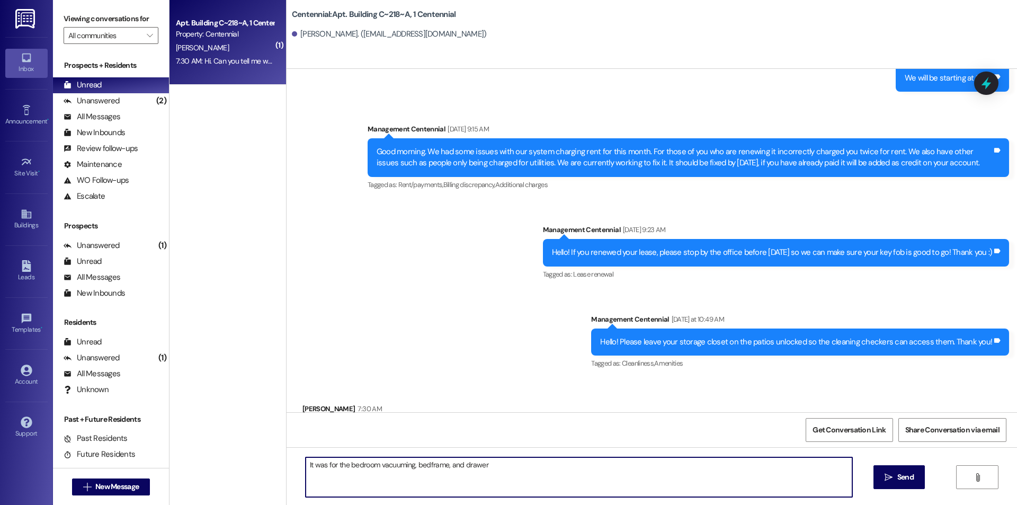
type textarea "It was for the bedroom vacuuming, bedframe, and drawers"
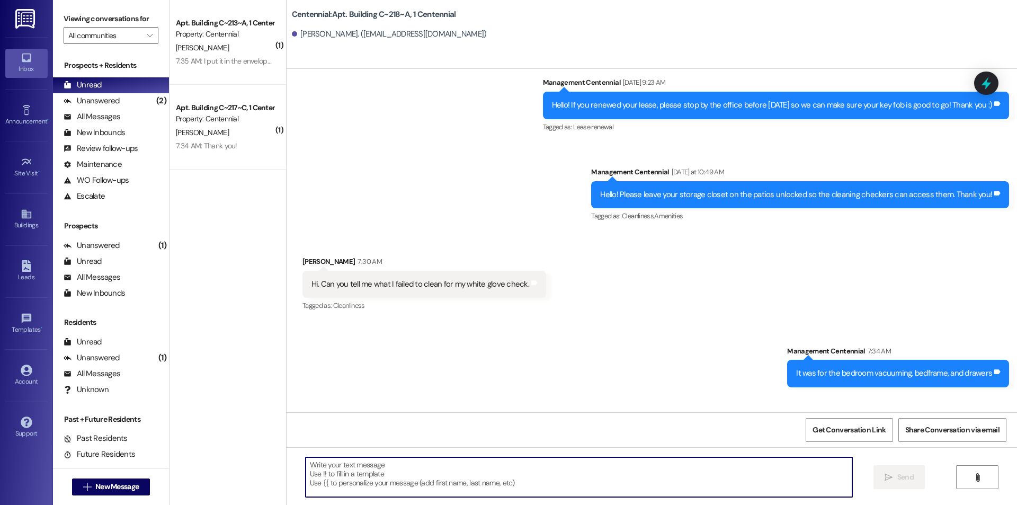
scroll to position [18074, 0]
click at [669, 470] on textarea at bounding box center [579, 477] width 547 height 40
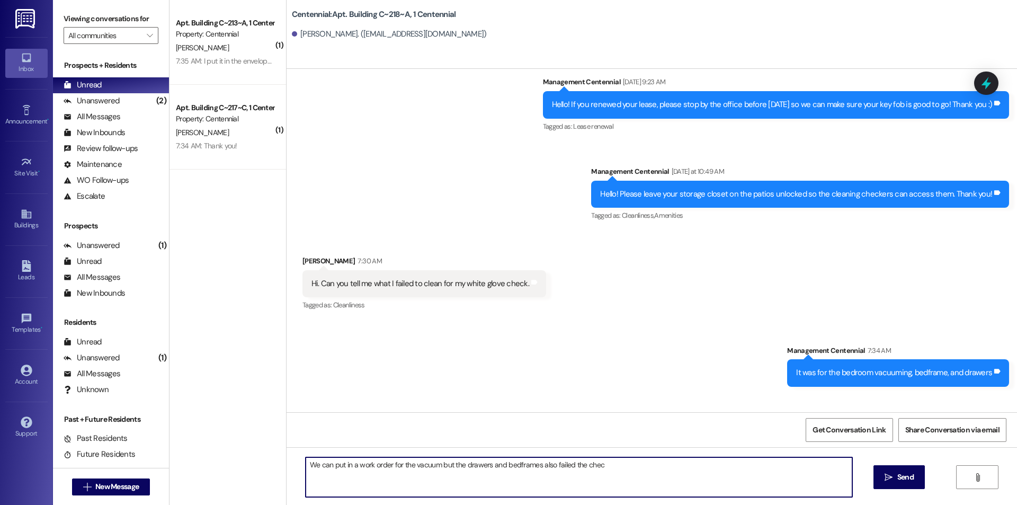
type textarea "We can put in a work order for the vacuum but the drawers and bedframes also fa…"
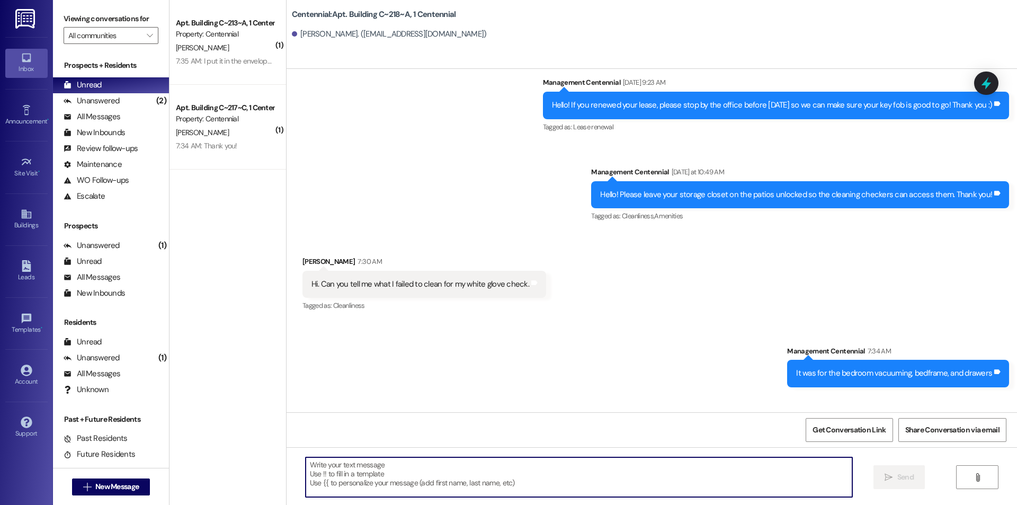
scroll to position [18148, 0]
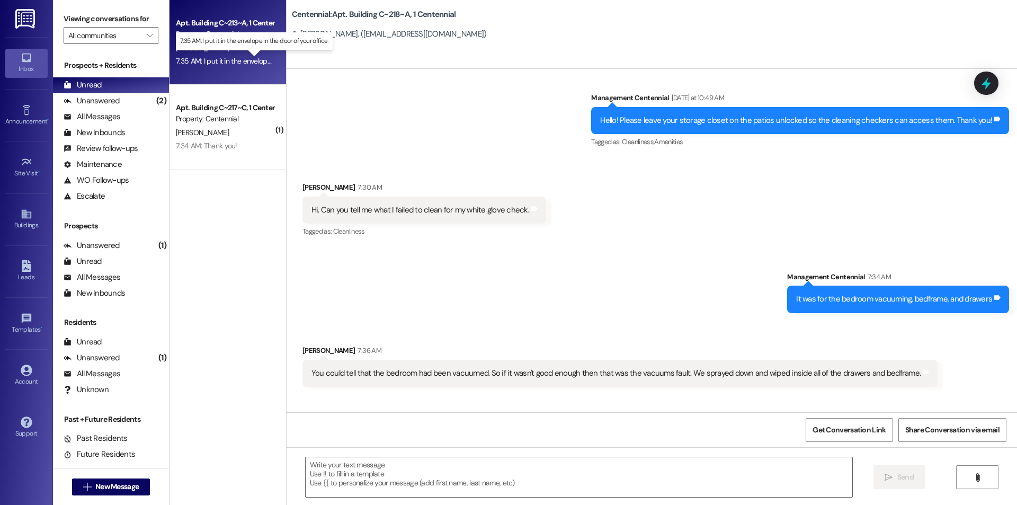
click at [237, 61] on div "7:35 AM: I put it in the envelope in the door of your office. 7:35 AM: I put it…" at bounding box center [262, 61] width 173 height 10
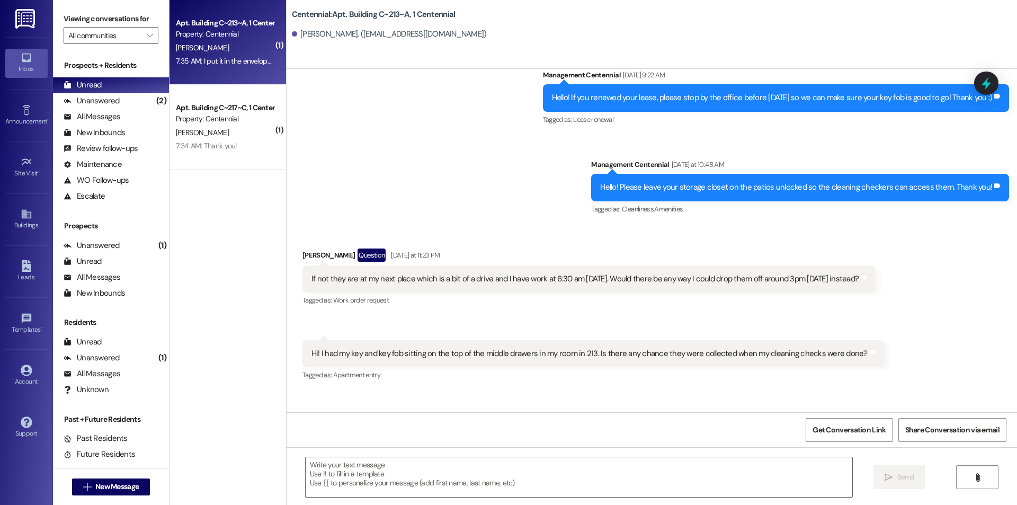
scroll to position [11623, 0]
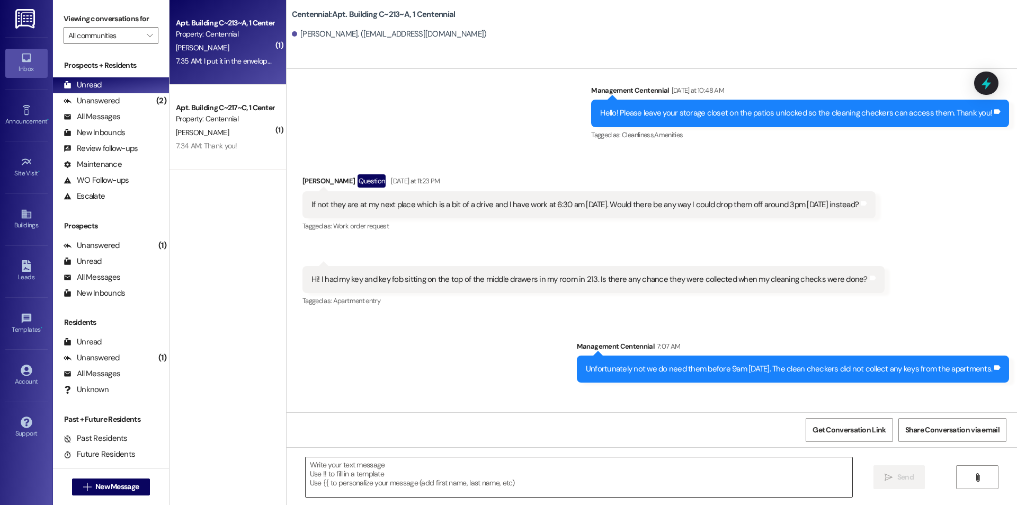
click at [547, 476] on textarea at bounding box center [579, 477] width 547 height 40
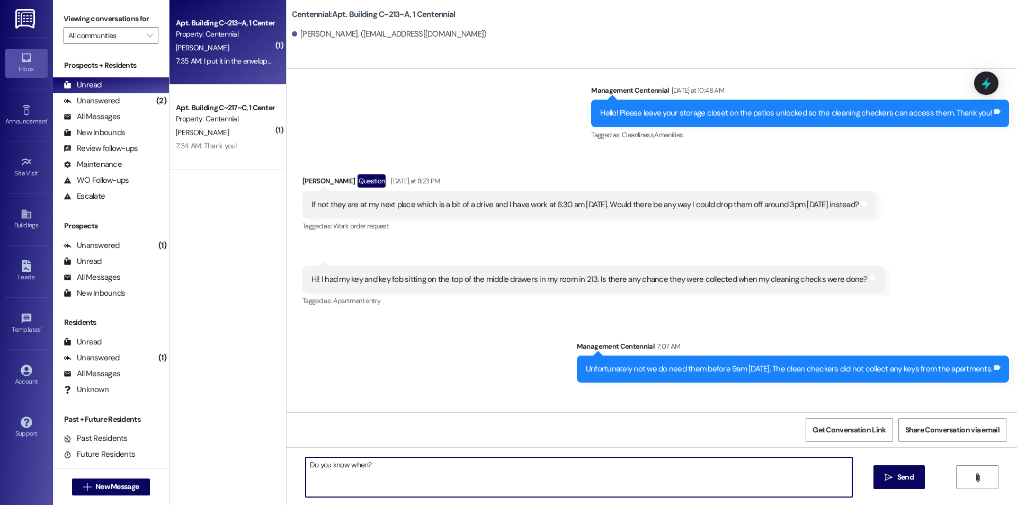
click at [430, 464] on textarea "Do you know when?" at bounding box center [579, 477] width 547 height 40
type textarea "Yes we got them thank you"
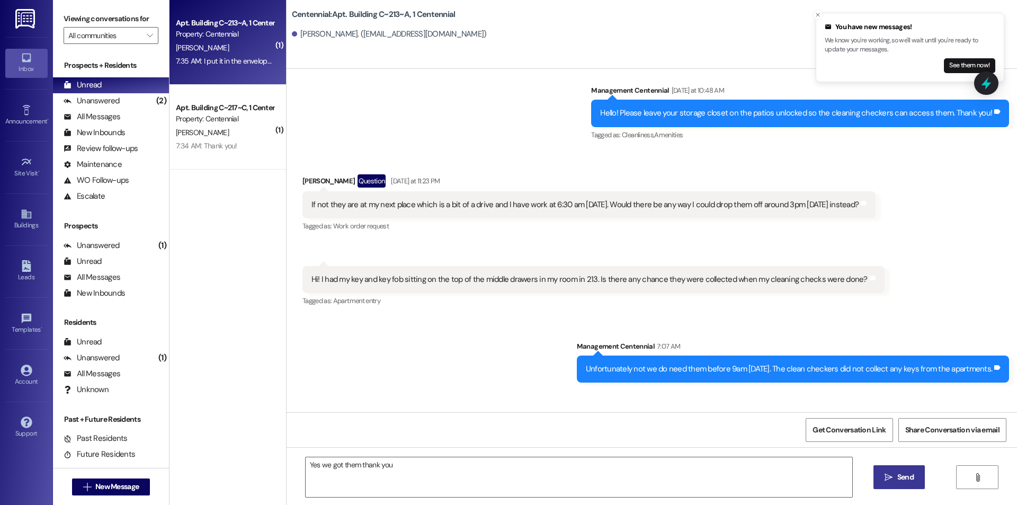
click at [892, 476] on icon "" at bounding box center [889, 477] width 8 height 8
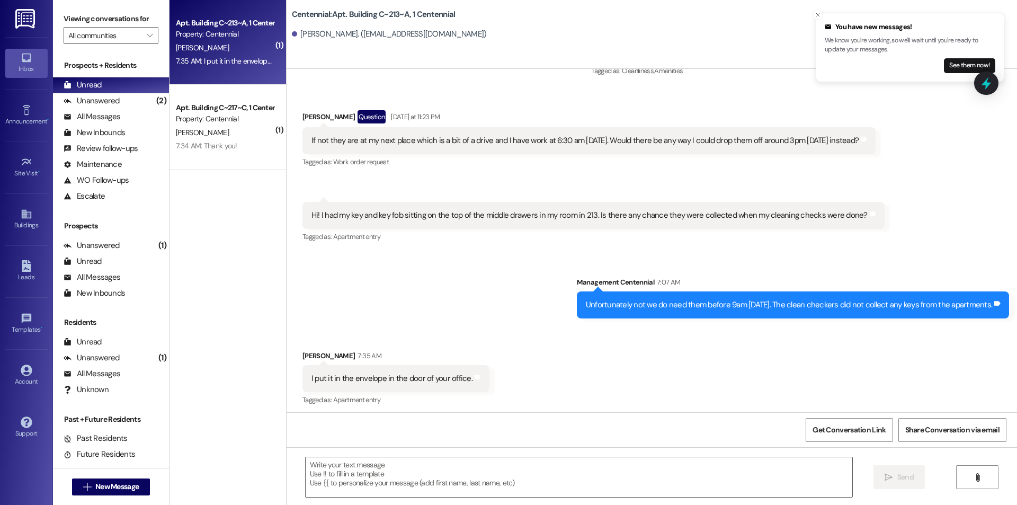
scroll to position [11697, 0]
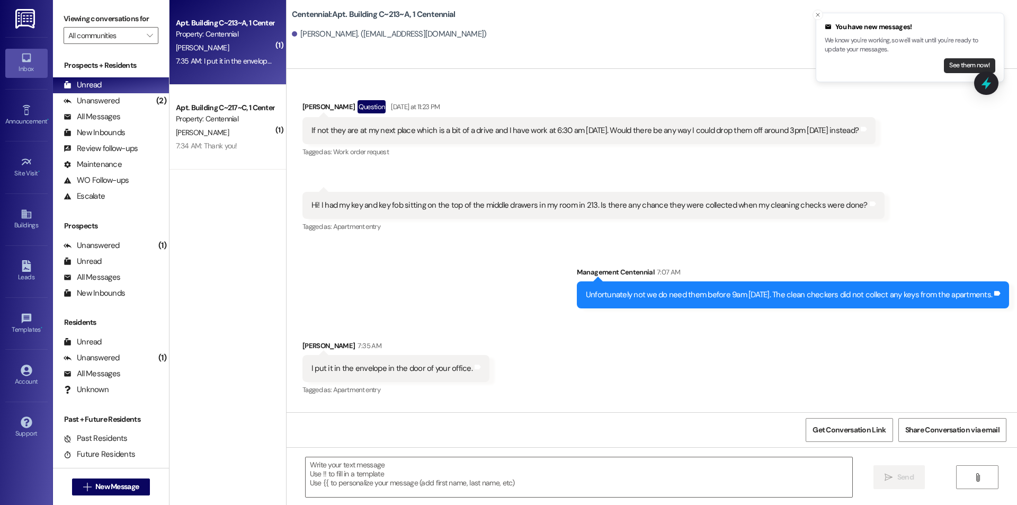
click at [952, 69] on button "See them now!" at bounding box center [969, 65] width 51 height 15
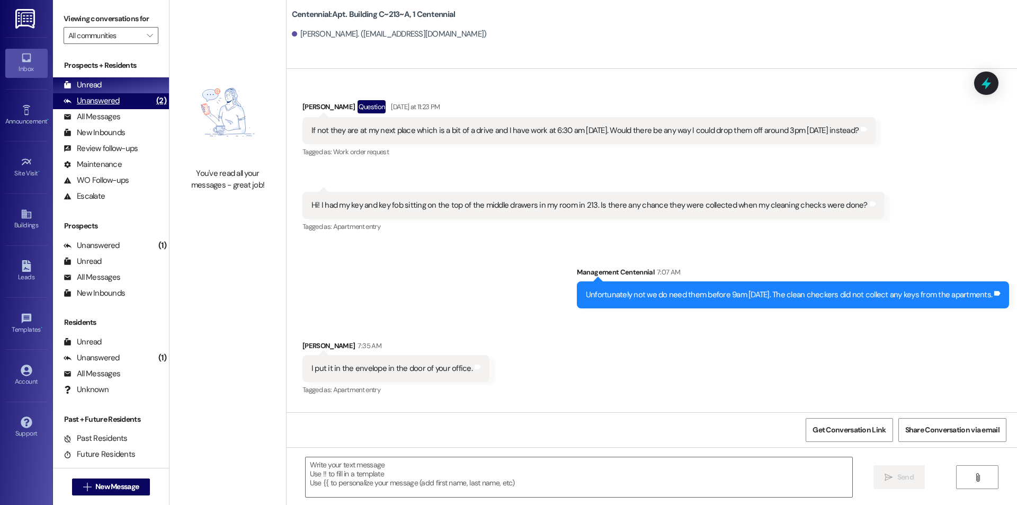
click at [84, 102] on div "Unanswered" at bounding box center [92, 100] width 56 height 11
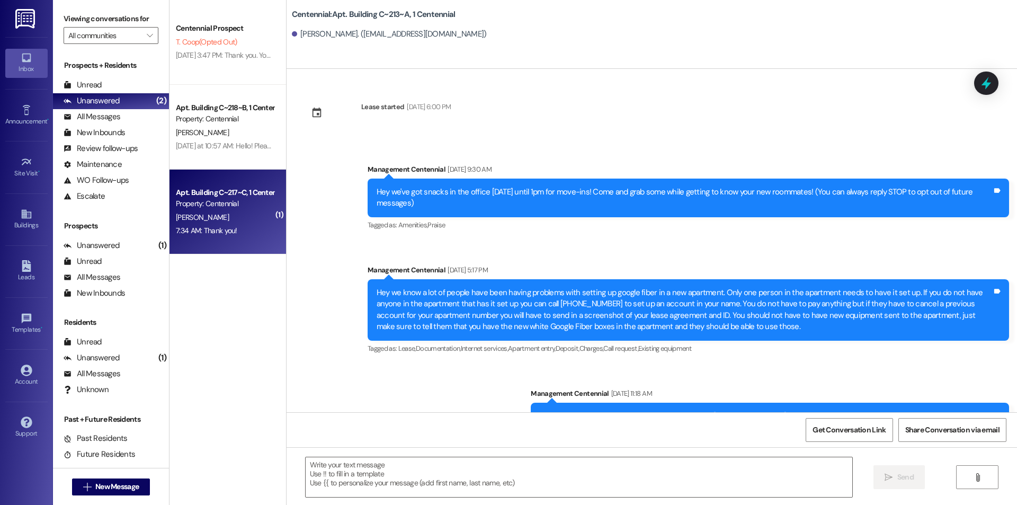
scroll to position [11622, 0]
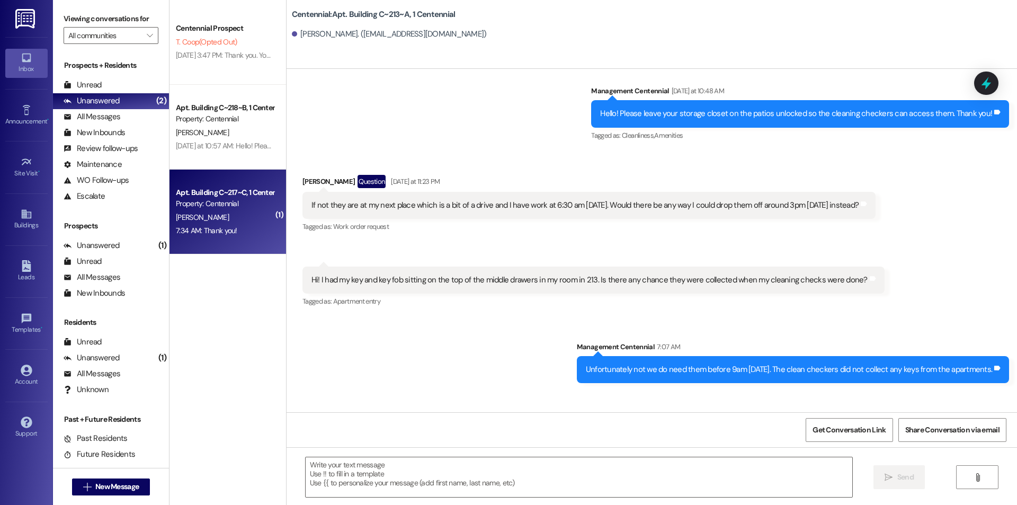
click at [219, 224] on div "7:34 AM: Thank you! 7:34 AM: Thank you!" at bounding box center [225, 230] width 100 height 13
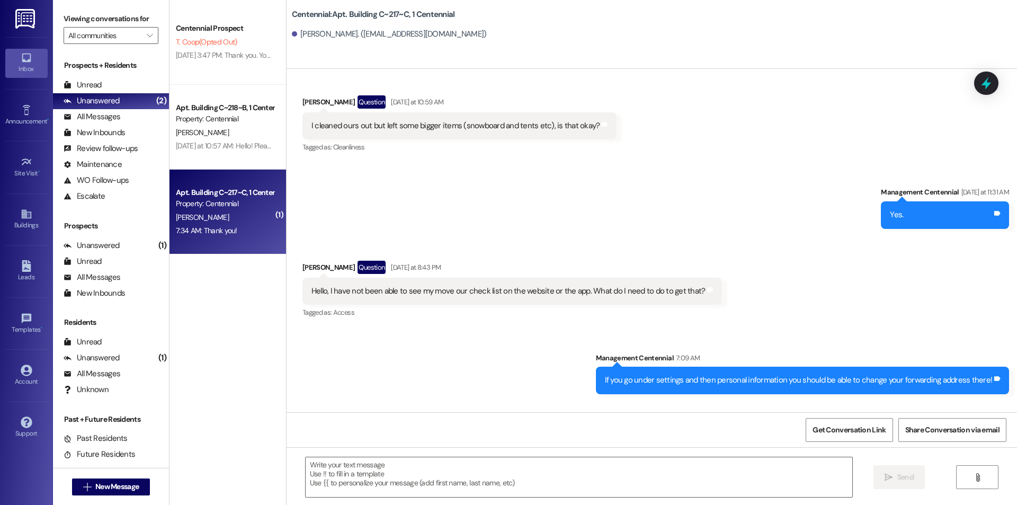
scroll to position [26000, 0]
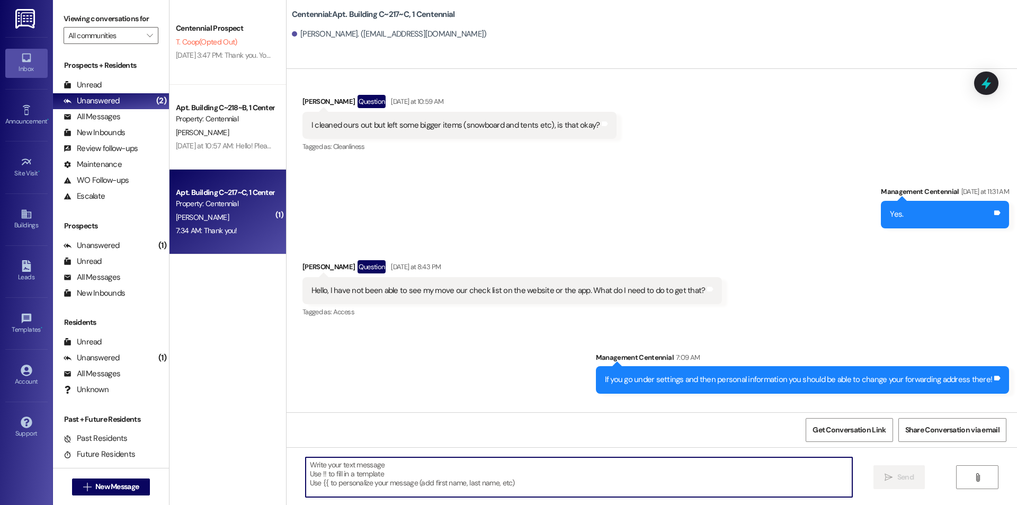
click at [591, 465] on textarea at bounding box center [579, 477] width 547 height 40
type textarea "Of course!"
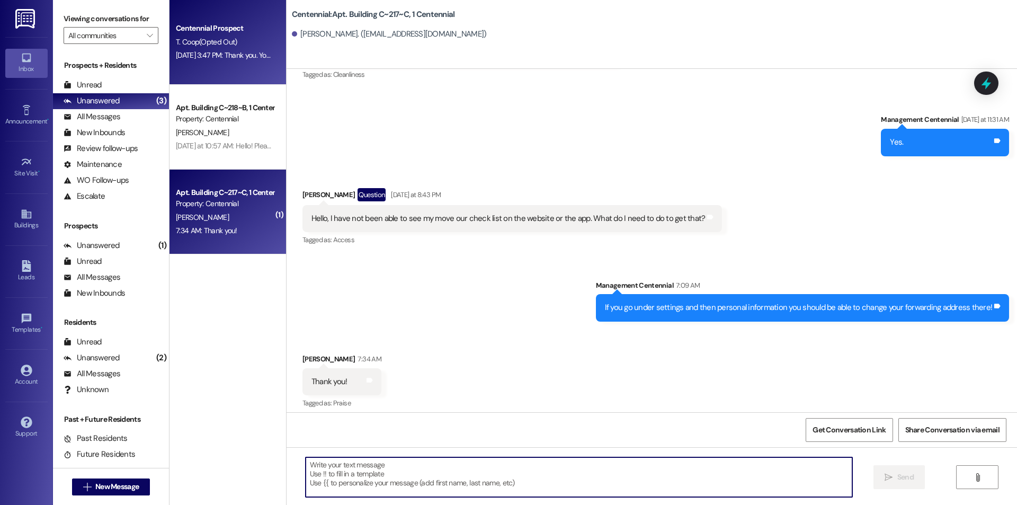
scroll to position [26074, 0]
